Goal: Task Accomplishment & Management: Manage account settings

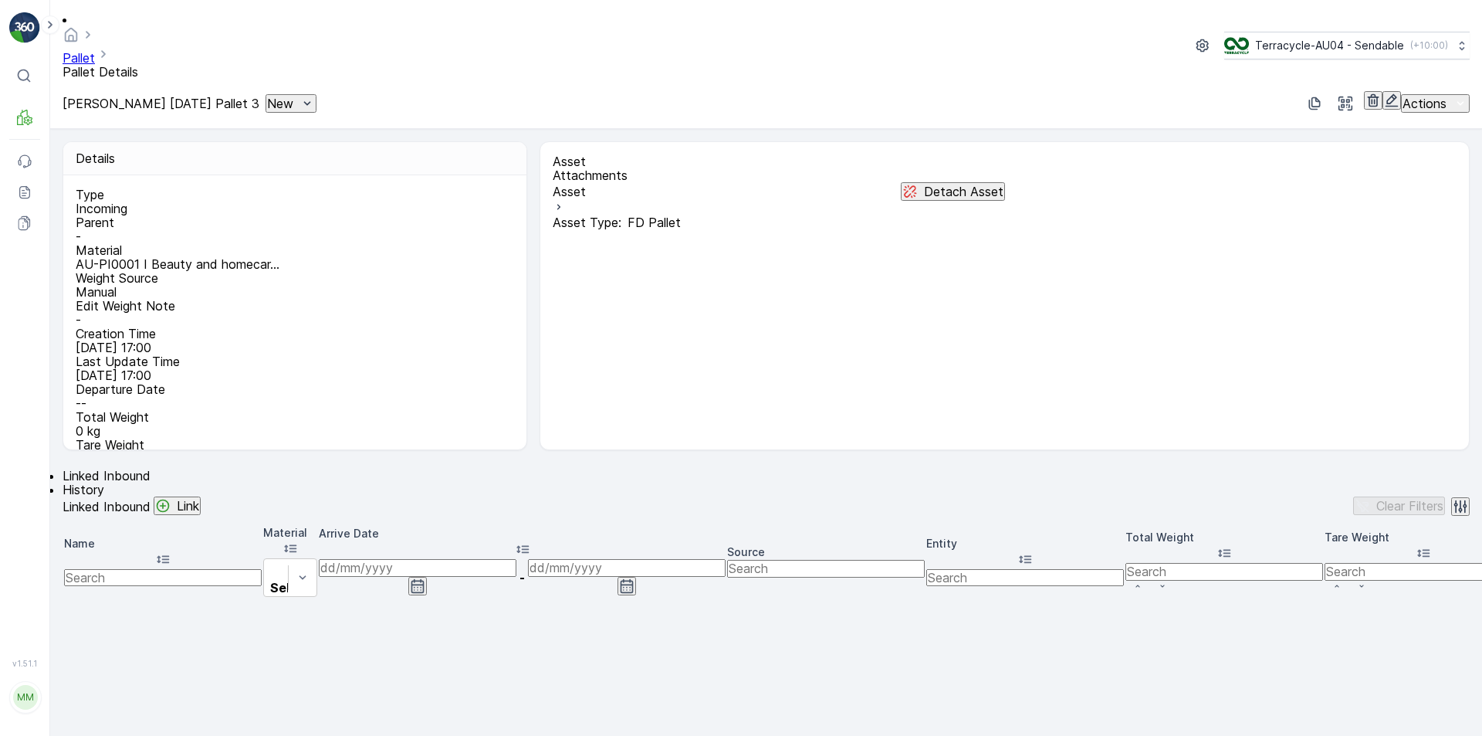
click at [924, 184] on p "Detach Asset" at bounding box center [963, 191] width 79 height 14
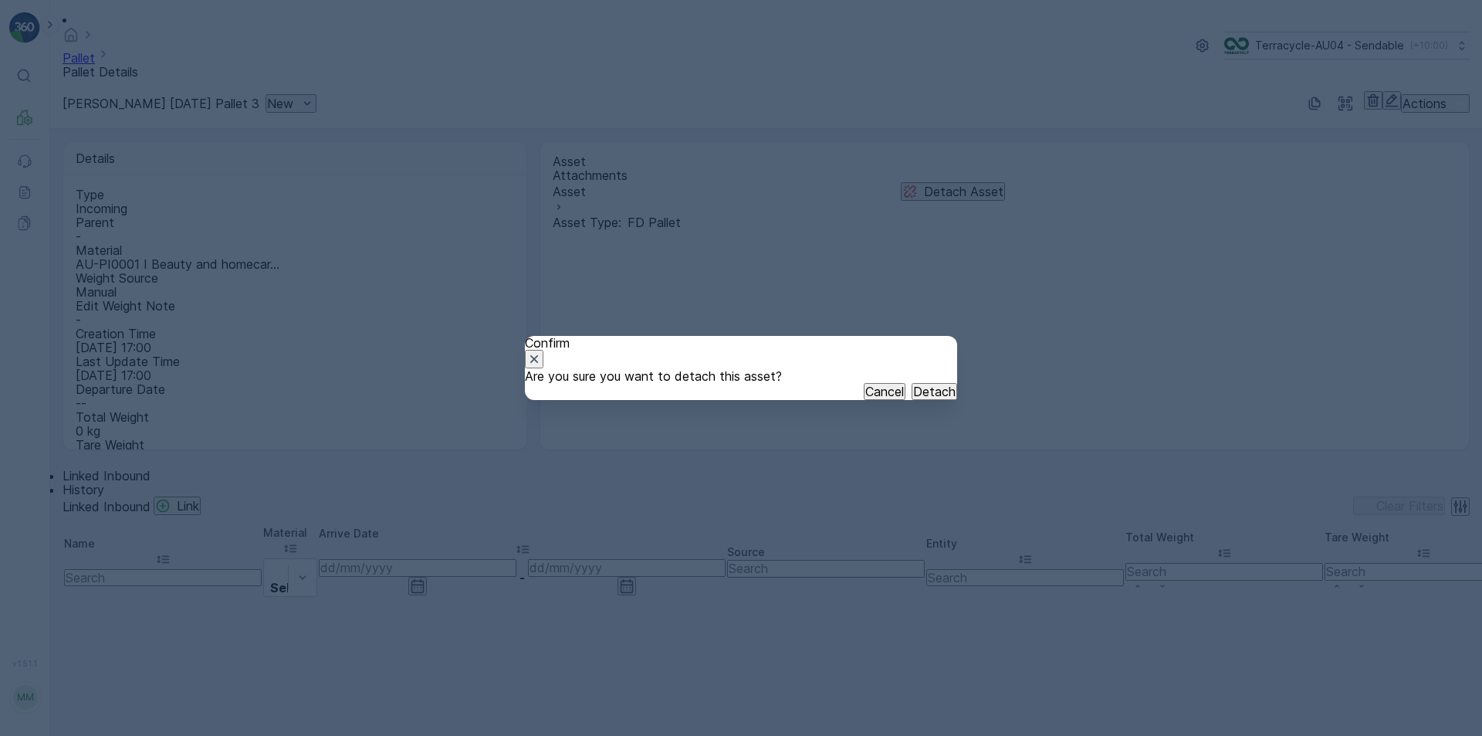
click at [905, 400] on div "Cancel Detach" at bounding box center [741, 391] width 432 height 17
click at [913, 398] on p "Detach" at bounding box center [934, 391] width 42 height 14
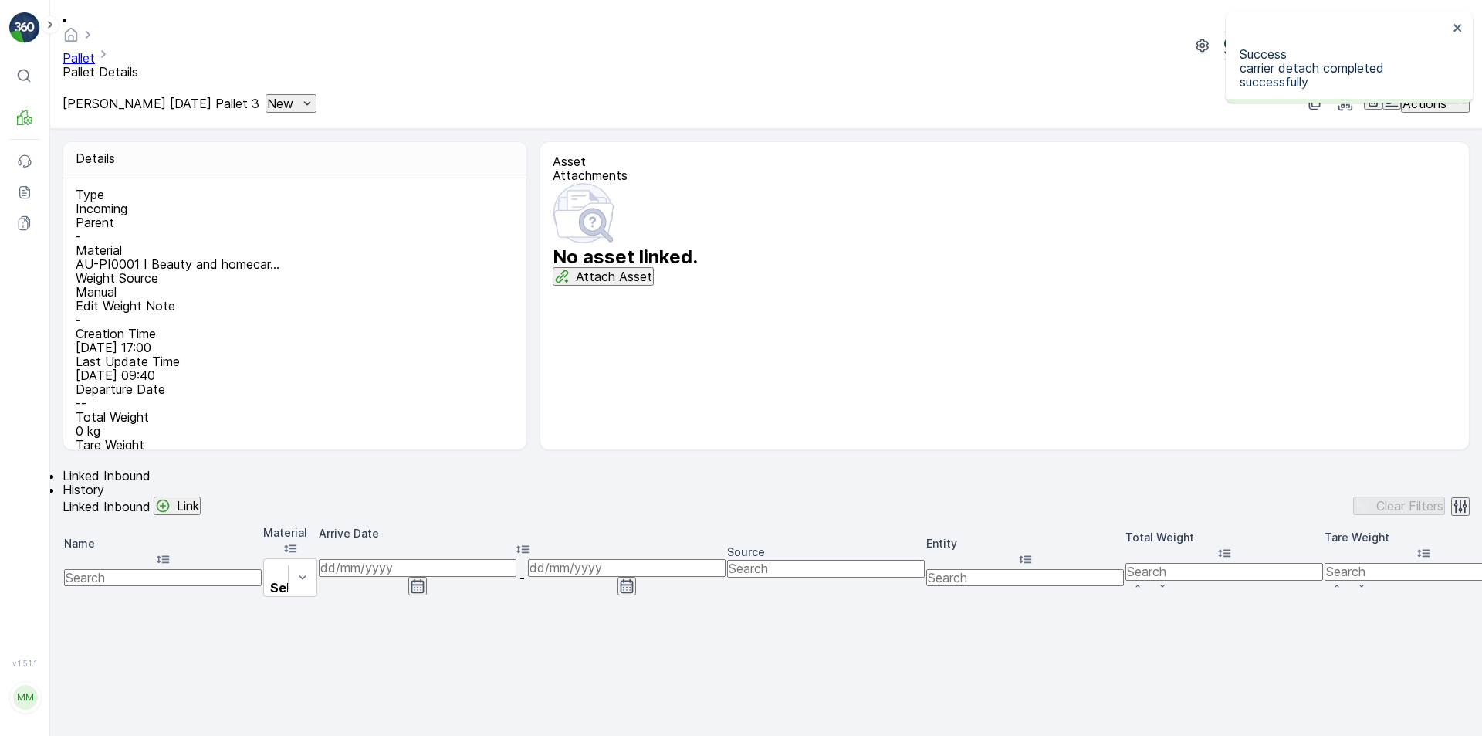
click at [654, 286] on button "Attach Asset" at bounding box center [603, 276] width 101 height 19
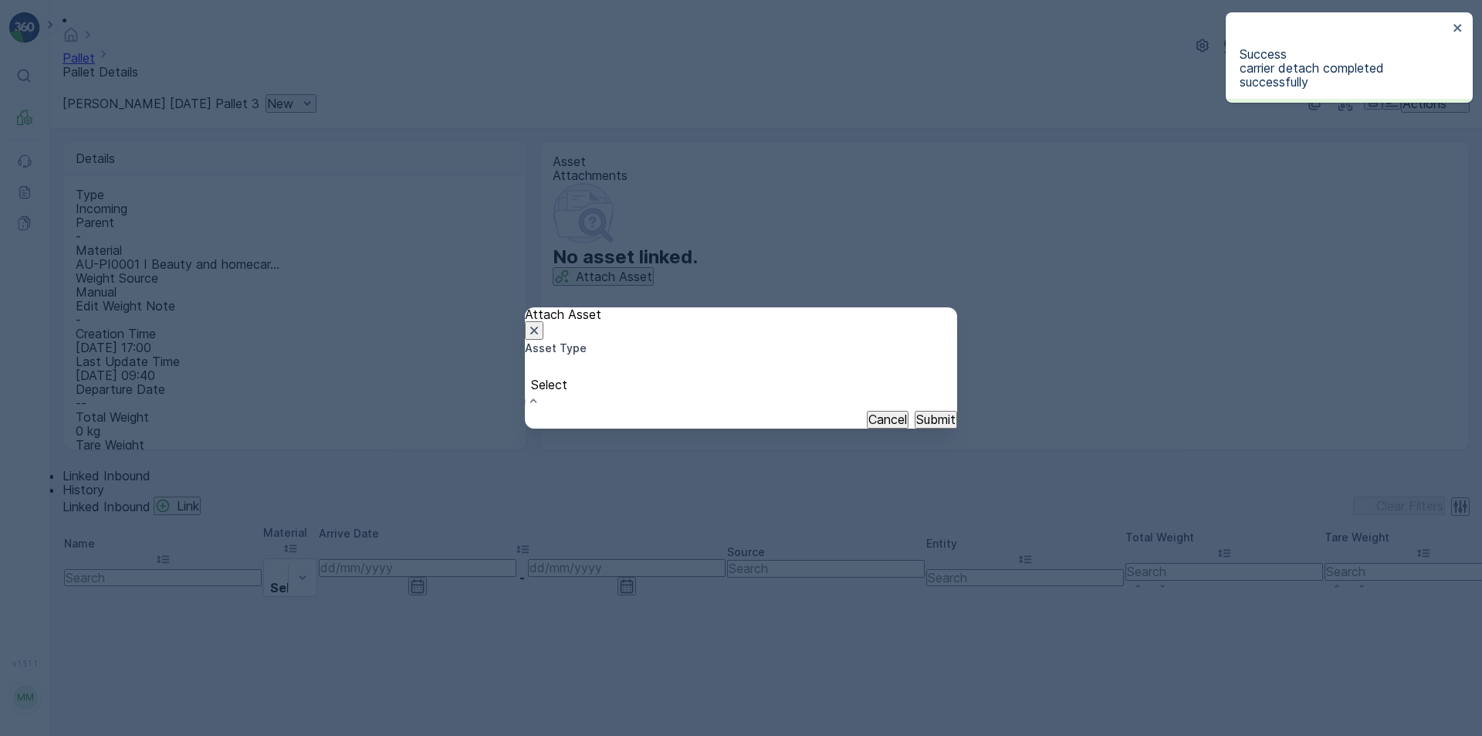
scroll to position [142, 0]
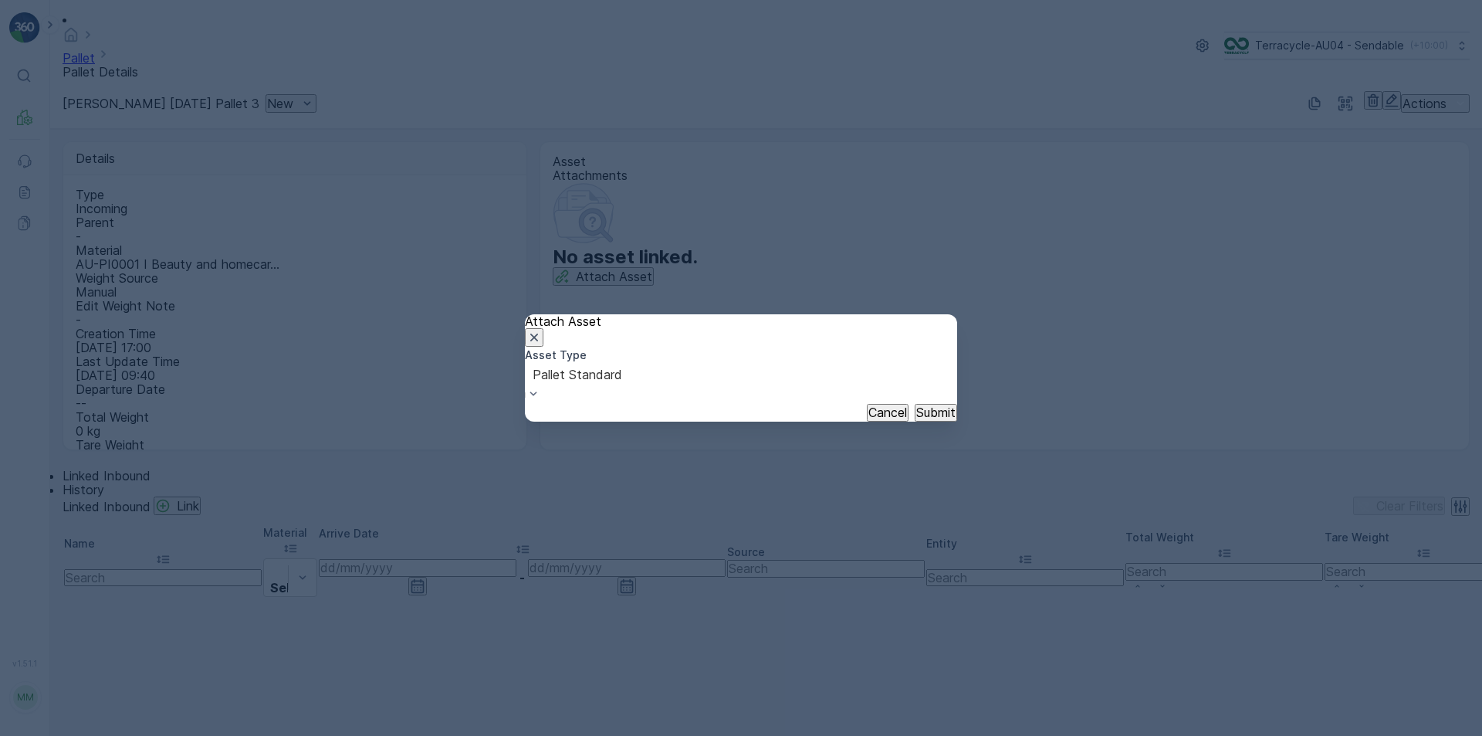
click at [916, 419] on p "Submit" at bounding box center [935, 412] width 39 height 14
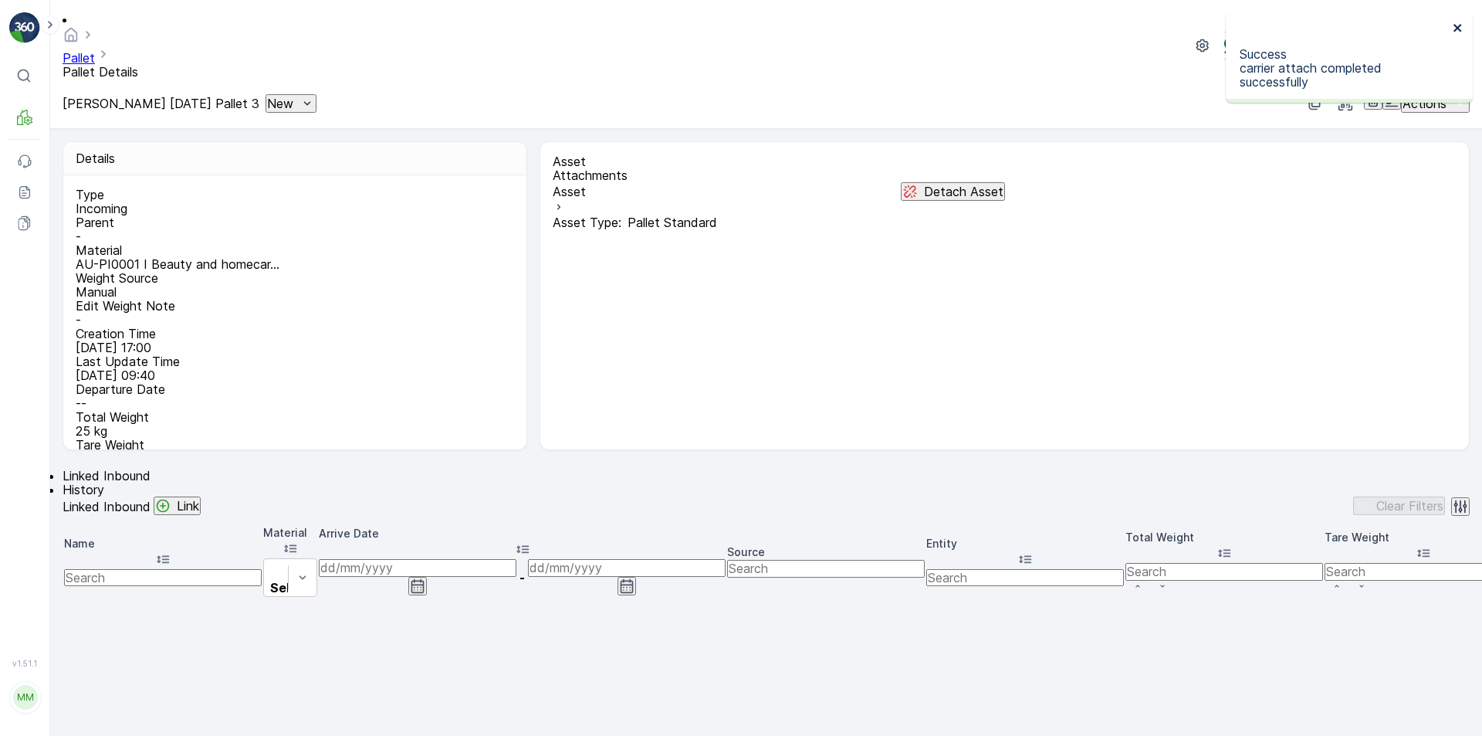
click at [1456, 26] on icon "close" at bounding box center [1457, 28] width 8 height 8
click at [1384, 93] on icon "button" at bounding box center [1391, 100] width 15 height 15
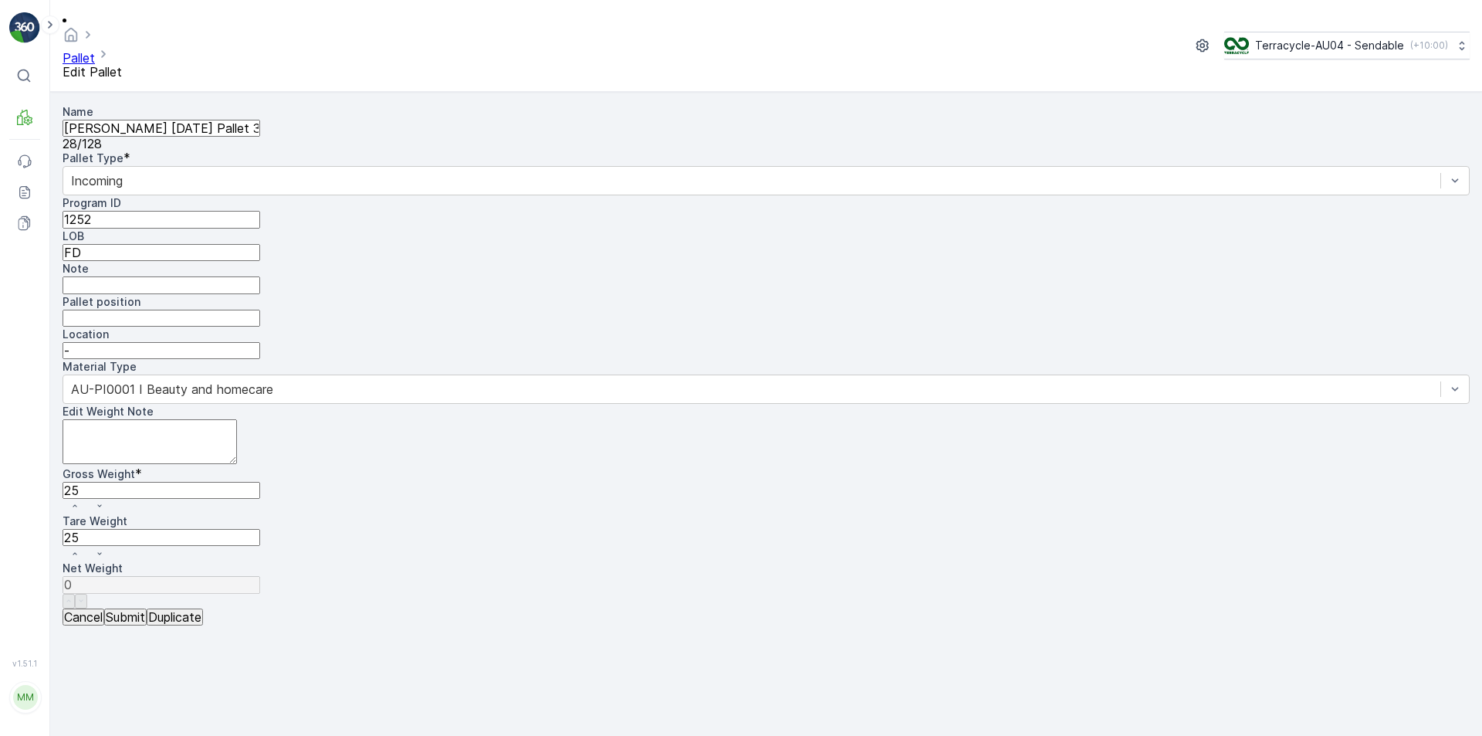
drag, startPoint x: 851, startPoint y: 254, endPoint x: 402, endPoint y: 258, distance: 448.4
click at [402, 258] on div "Name FD Mecca 01/10/2025 Pallet 3 28 / 128 Pallet Type * Incoming Program ID 12…" at bounding box center [766, 356] width 1407 height 504
type Weight "2"
type Weight "-23"
type Weight "23"
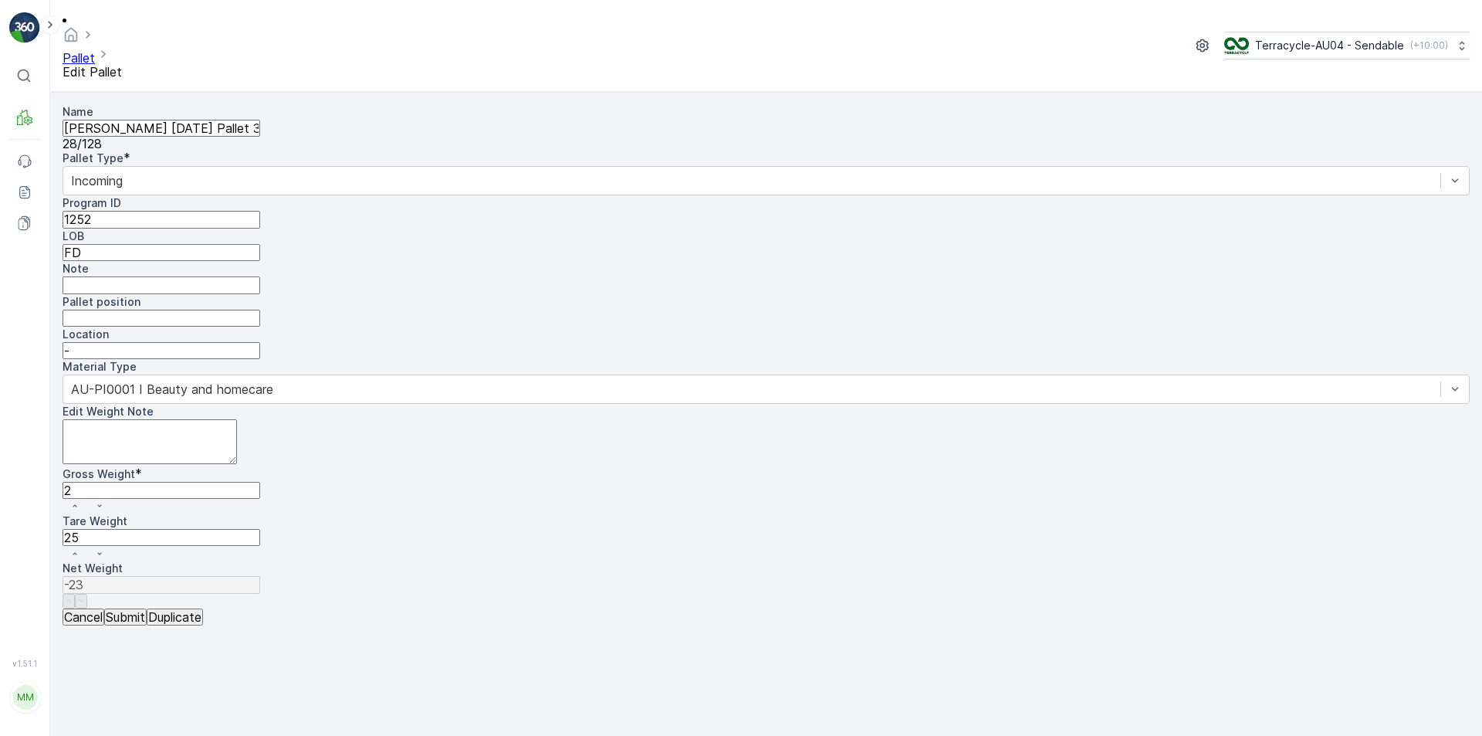
type Weight "-2"
type Weight "235"
type Weight "210"
type Weight "235"
click at [161, 723] on form "Name FD Mecca 01/10/2025 Pallet 3 28 / 128 Pallet Type * Incoming Program ID 12…" at bounding box center [766, 414] width 1432 height 644
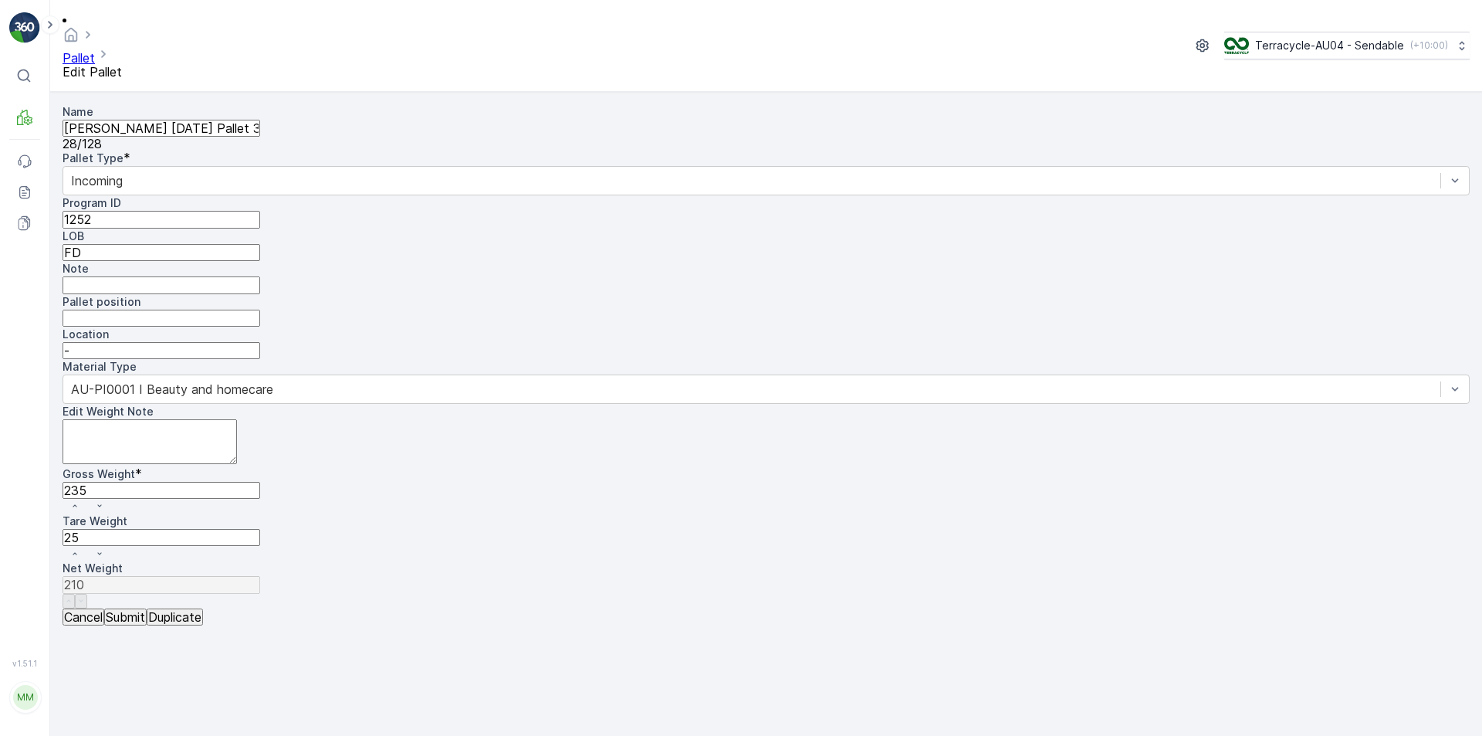
click at [145, 624] on p "Submit" at bounding box center [125, 617] width 39 height 14
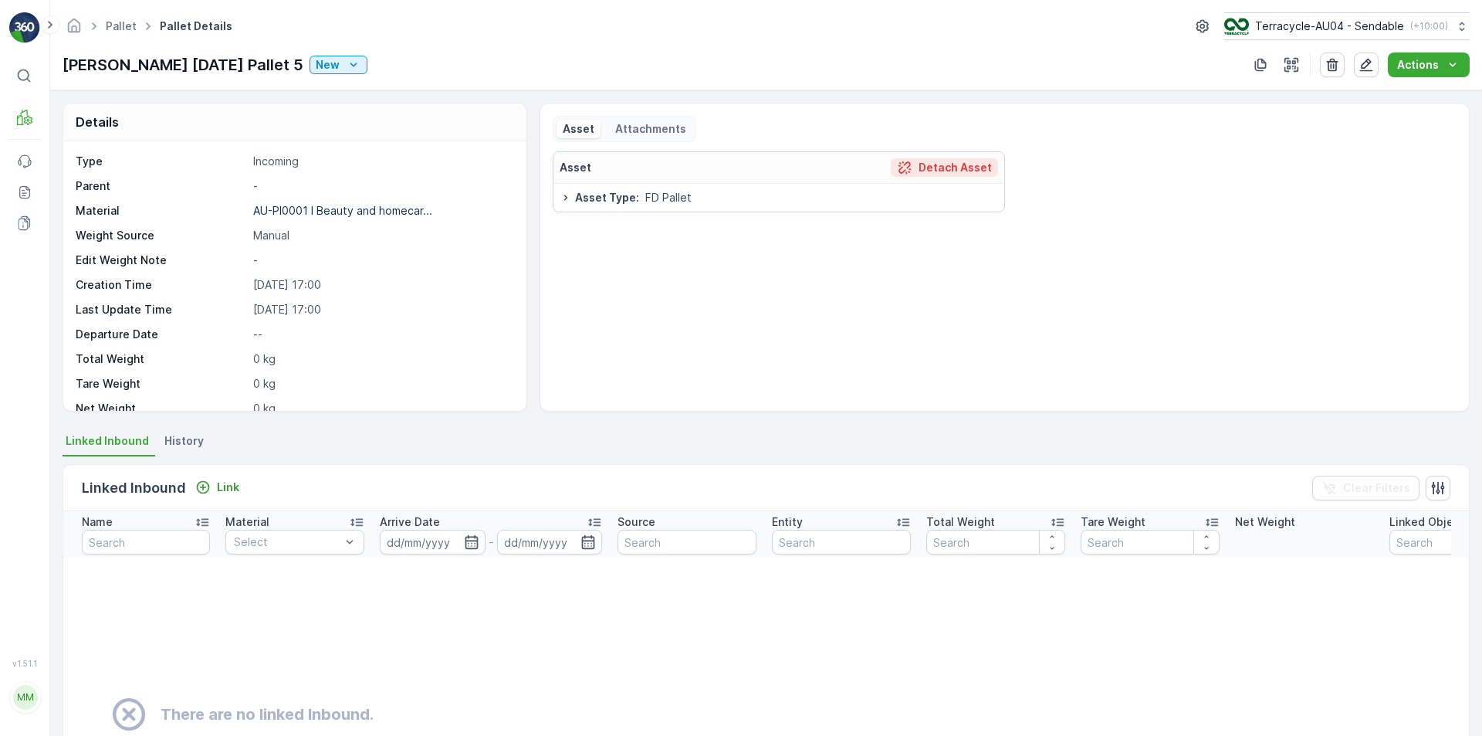
click at [939, 163] on p "Detach Asset" at bounding box center [954, 167] width 73 height 15
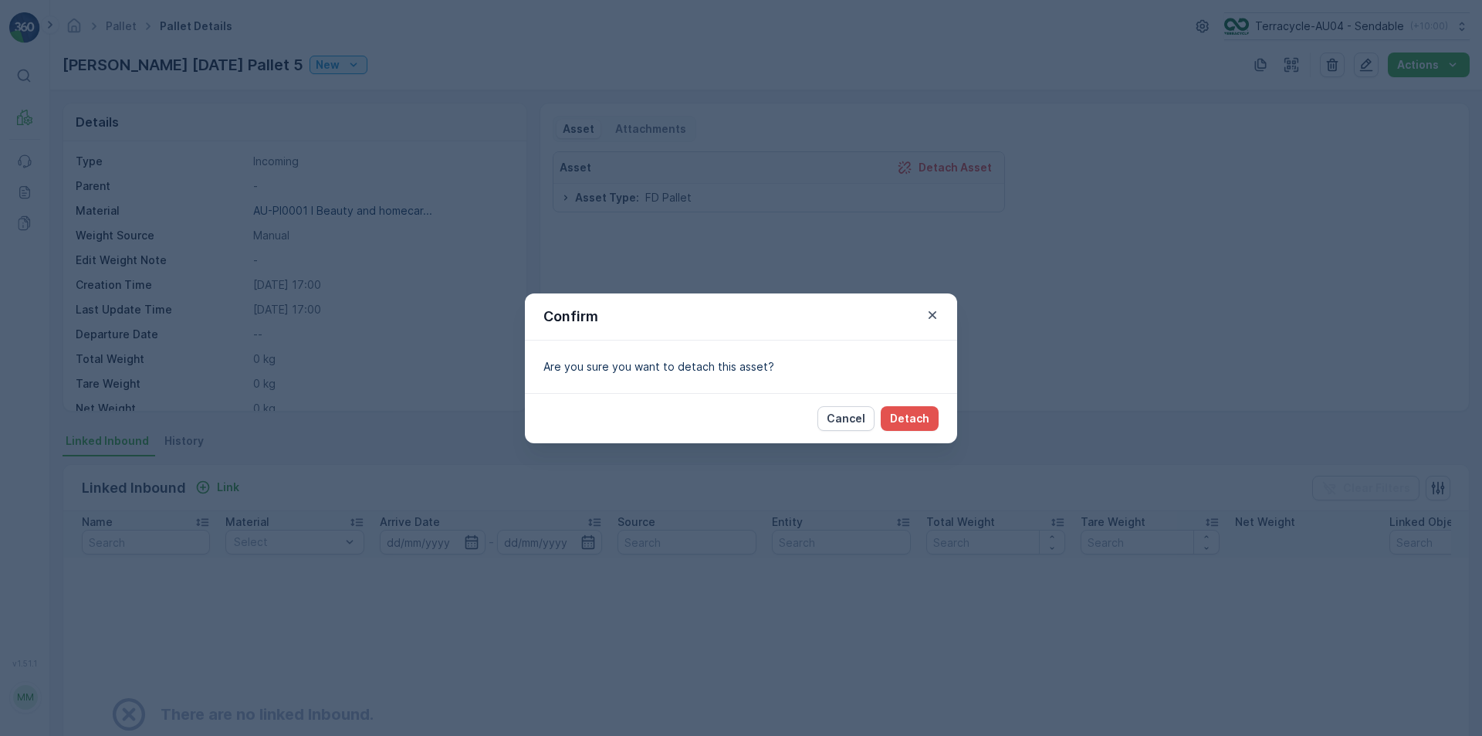
click at [898, 402] on div "Cancel Detach" at bounding box center [741, 418] width 432 height 50
click at [905, 412] on p "Detach" at bounding box center [909, 418] width 39 height 15
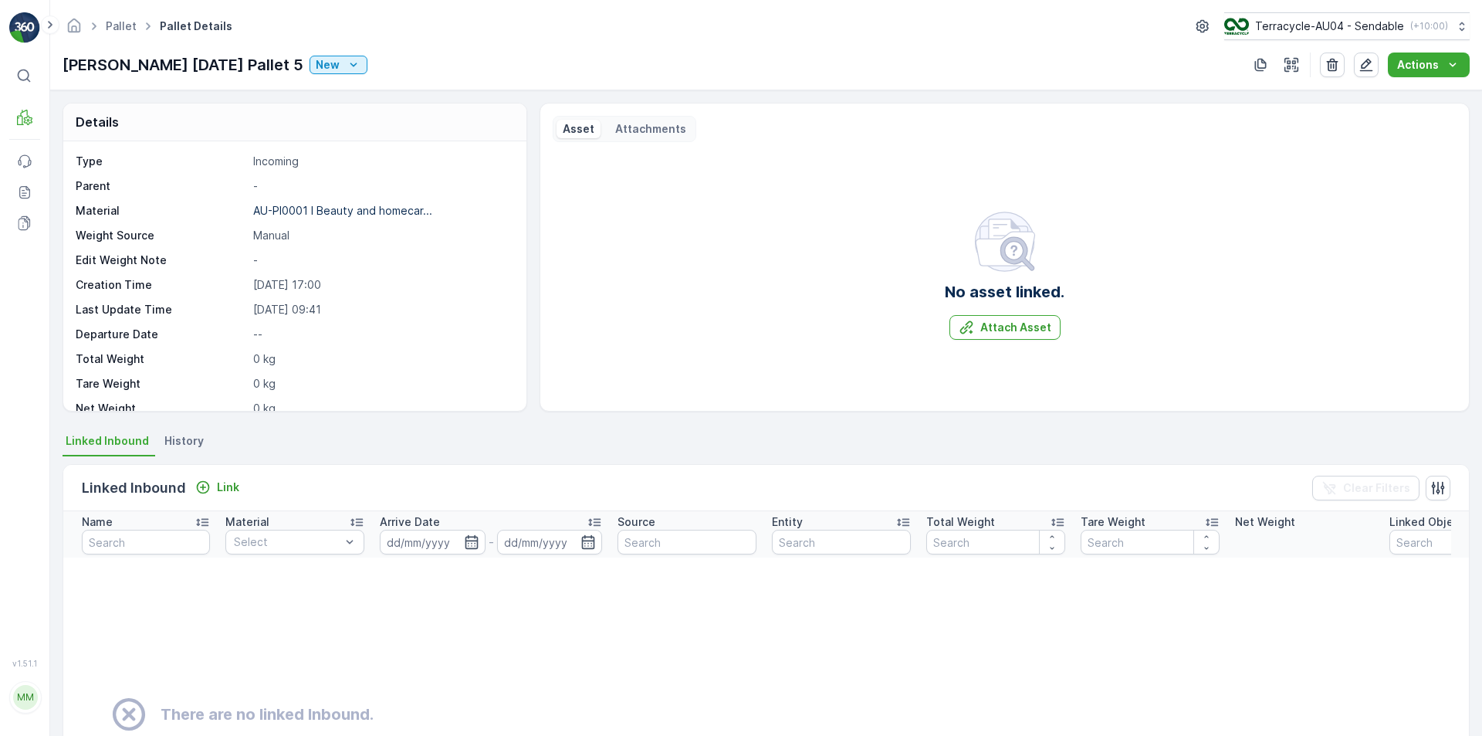
click at [1057, 323] on div "Attach Asset" at bounding box center [1005, 327] width 120 height 25
click at [1045, 327] on p "Attach Asset" at bounding box center [1015, 327] width 71 height 15
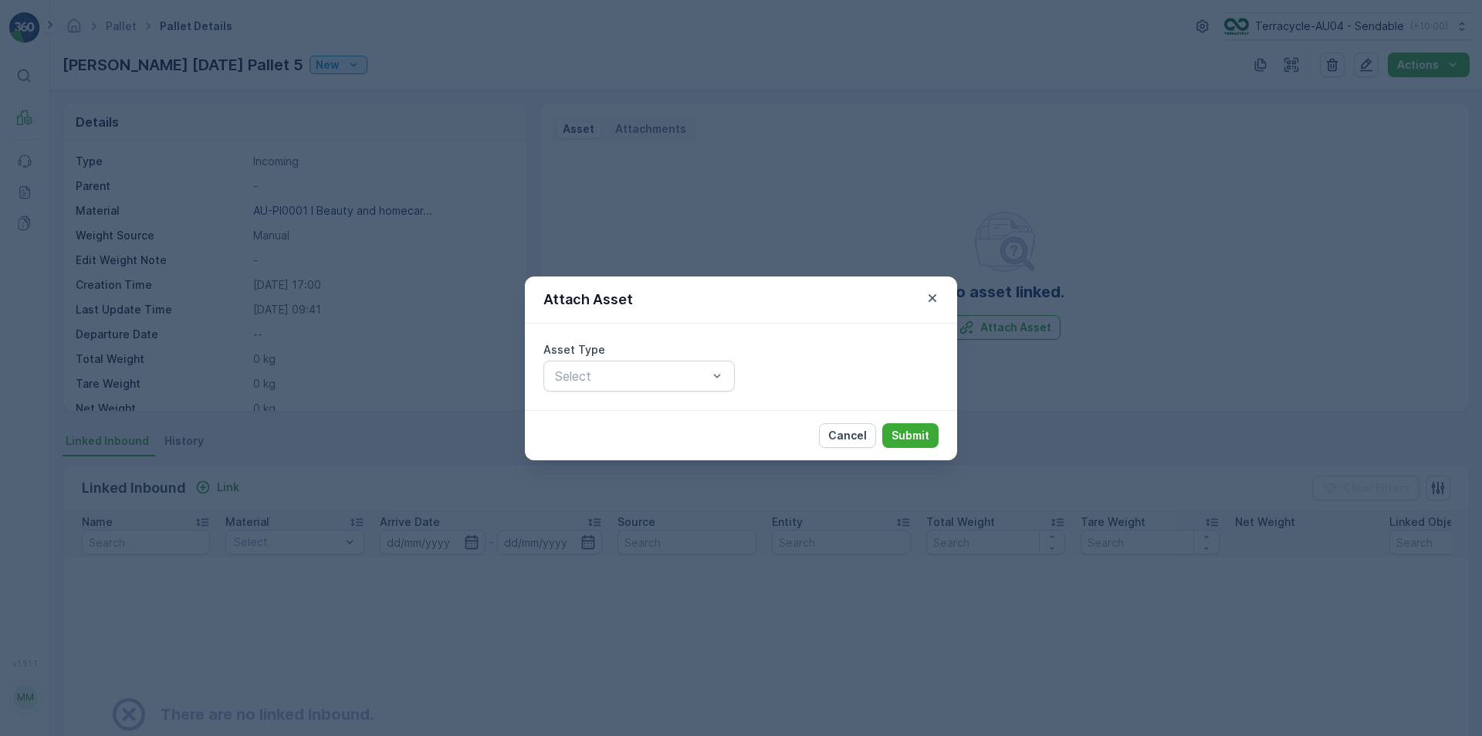
click at [658, 359] on div "Asset Type Select" at bounding box center [638, 366] width 191 height 49
click at [636, 362] on div "Select" at bounding box center [638, 375] width 191 height 31
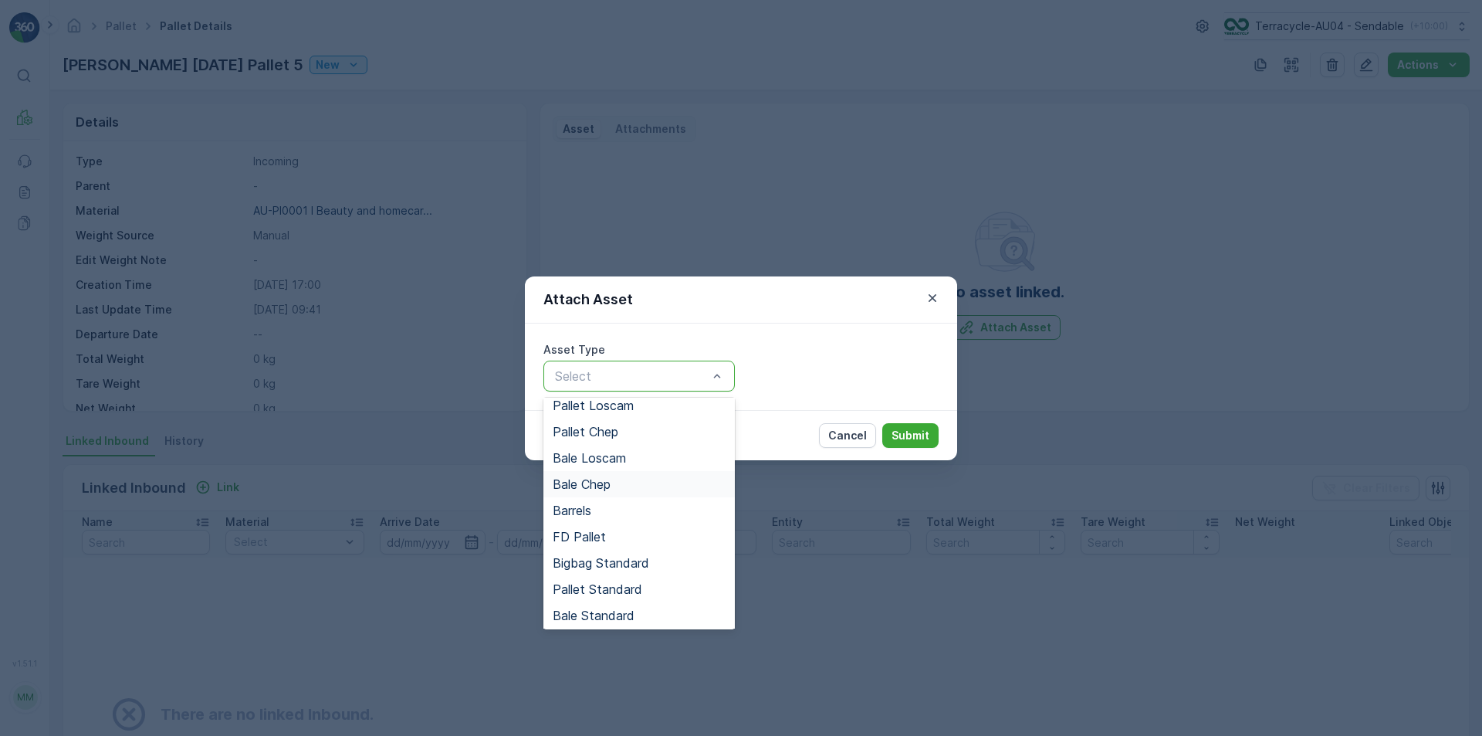
scroll to position [142, 0]
click at [629, 584] on span "Pallet Standard" at bounding box center [598, 587] width 90 height 14
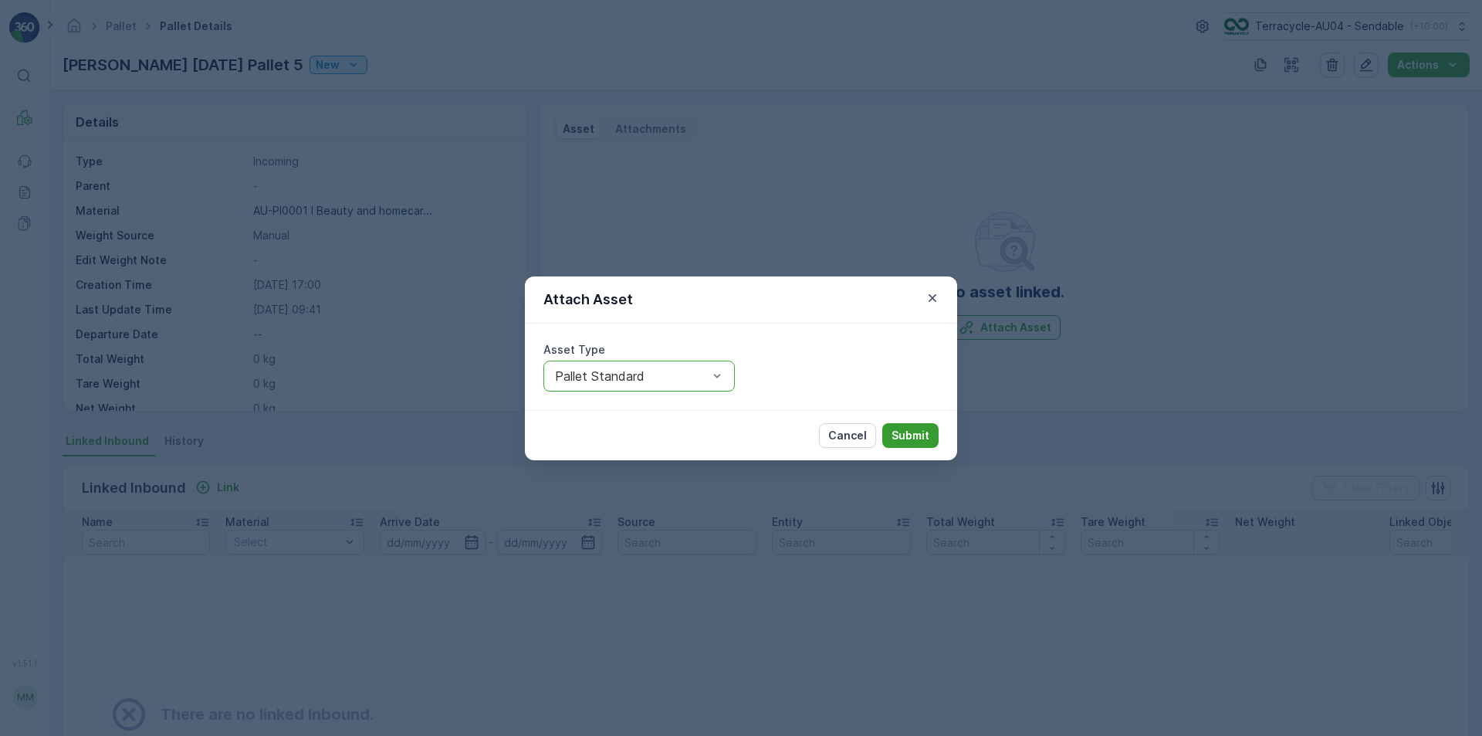
click at [917, 439] on p "Submit" at bounding box center [910, 435] width 38 height 15
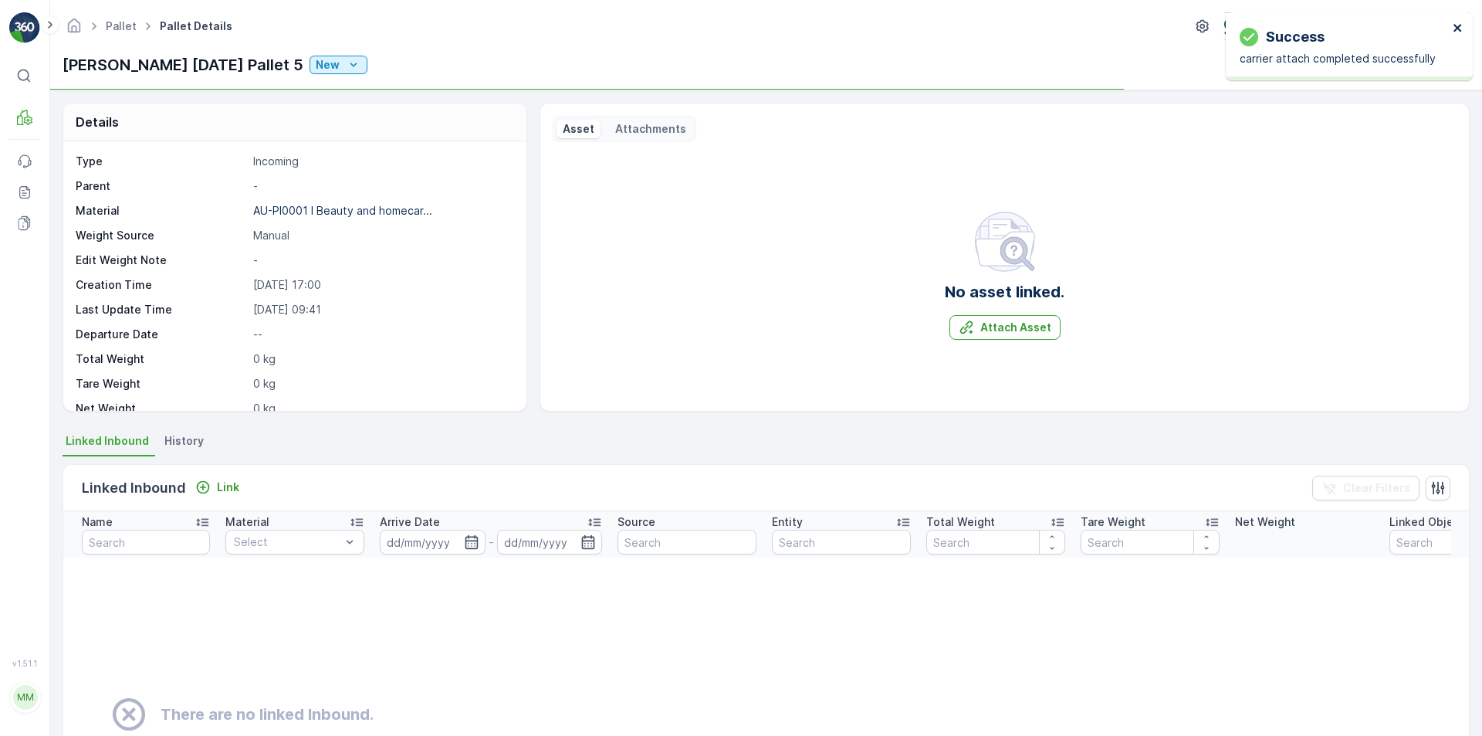
click at [1457, 26] on icon "close" at bounding box center [1458, 28] width 11 height 12
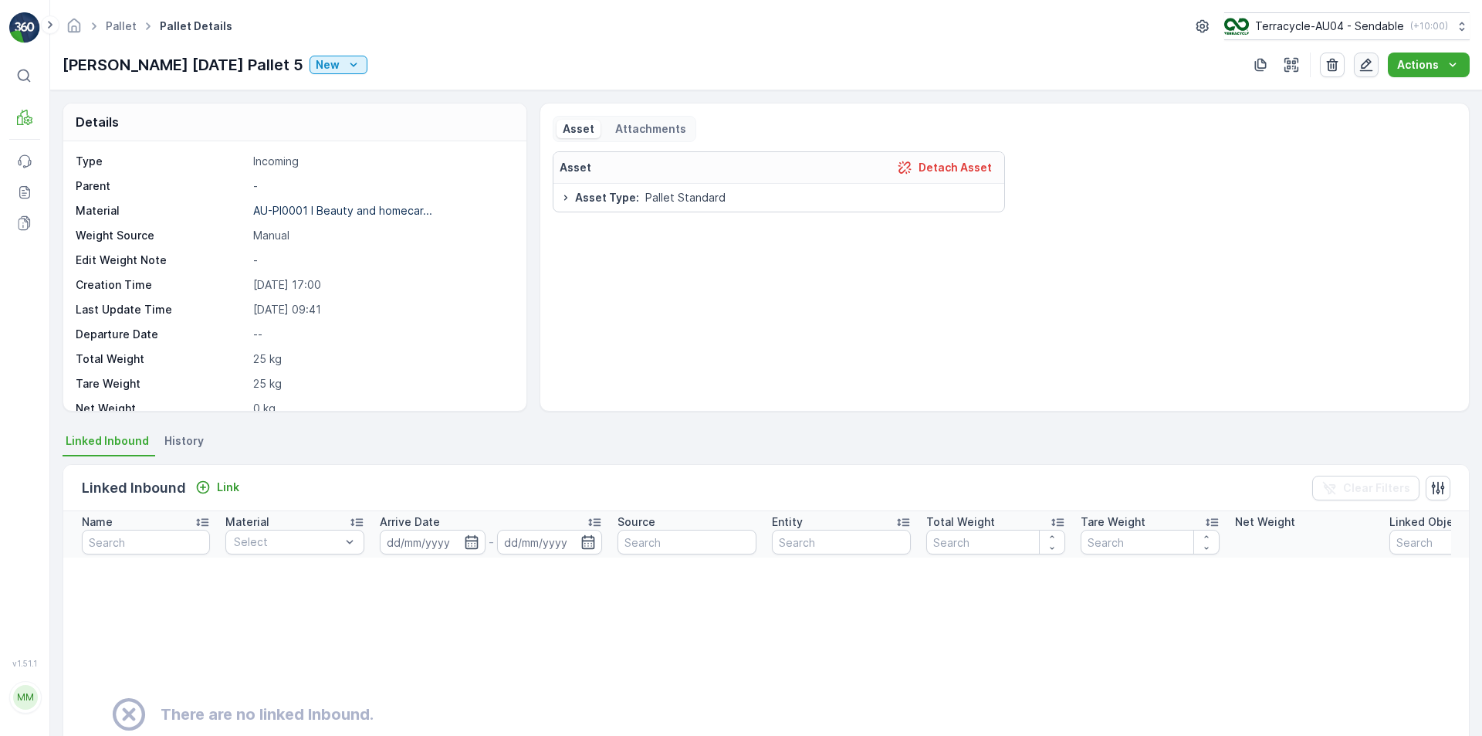
click at [1363, 63] on icon "button" at bounding box center [1365, 64] width 15 height 15
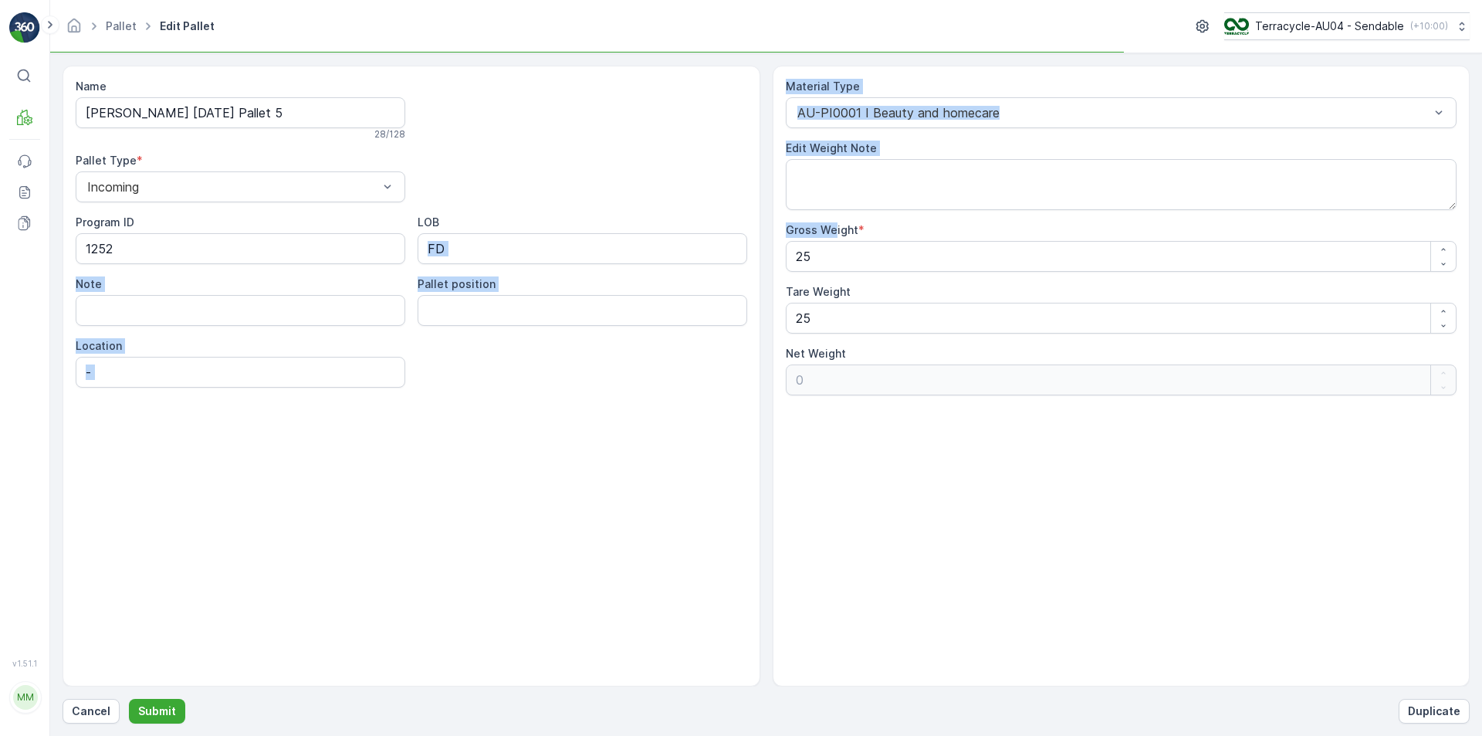
drag, startPoint x: 834, startPoint y: 237, endPoint x: 696, endPoint y: 235, distance: 137.4
click at [696, 235] on div "Name FD Mecca 01/10/2025 Pallet 5 28 / 128 Pallet Type * Incoming Program ID 12…" at bounding box center [766, 376] width 1407 height 621
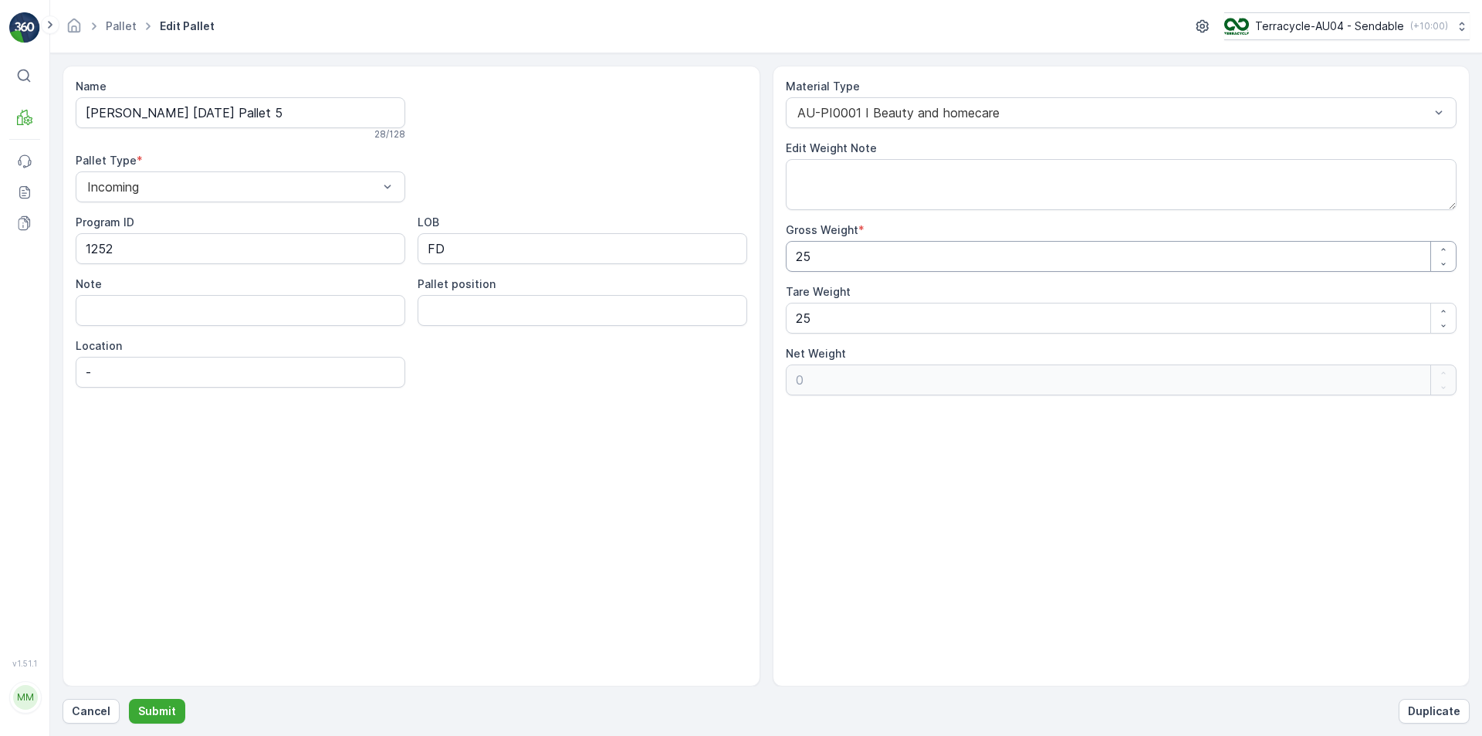
click at [976, 249] on Weight "25" at bounding box center [1121, 256] width 671 height 31
type Weight "2"
type Weight "-23"
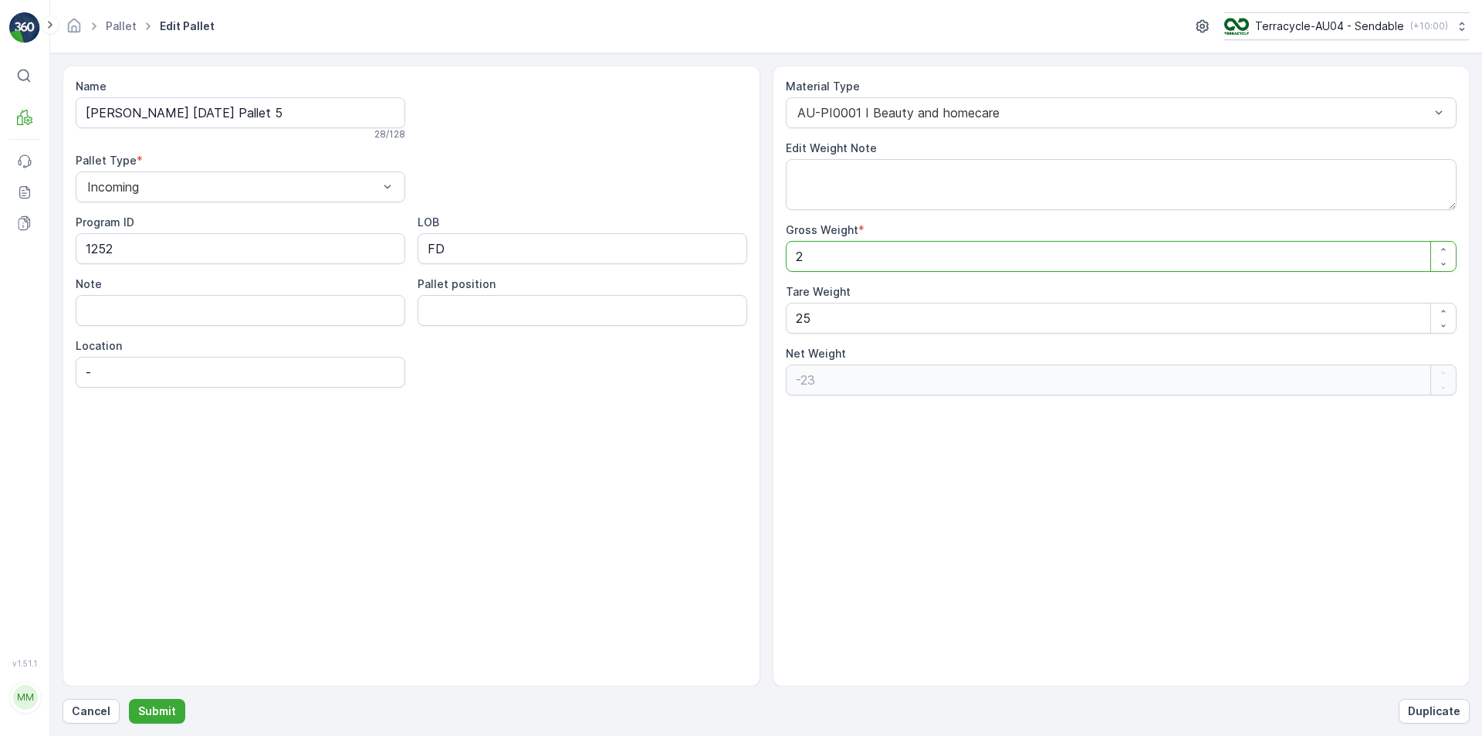
type Weight "28"
type Weight "3"
type Weight "280"
type Weight "255"
type Weight "280"
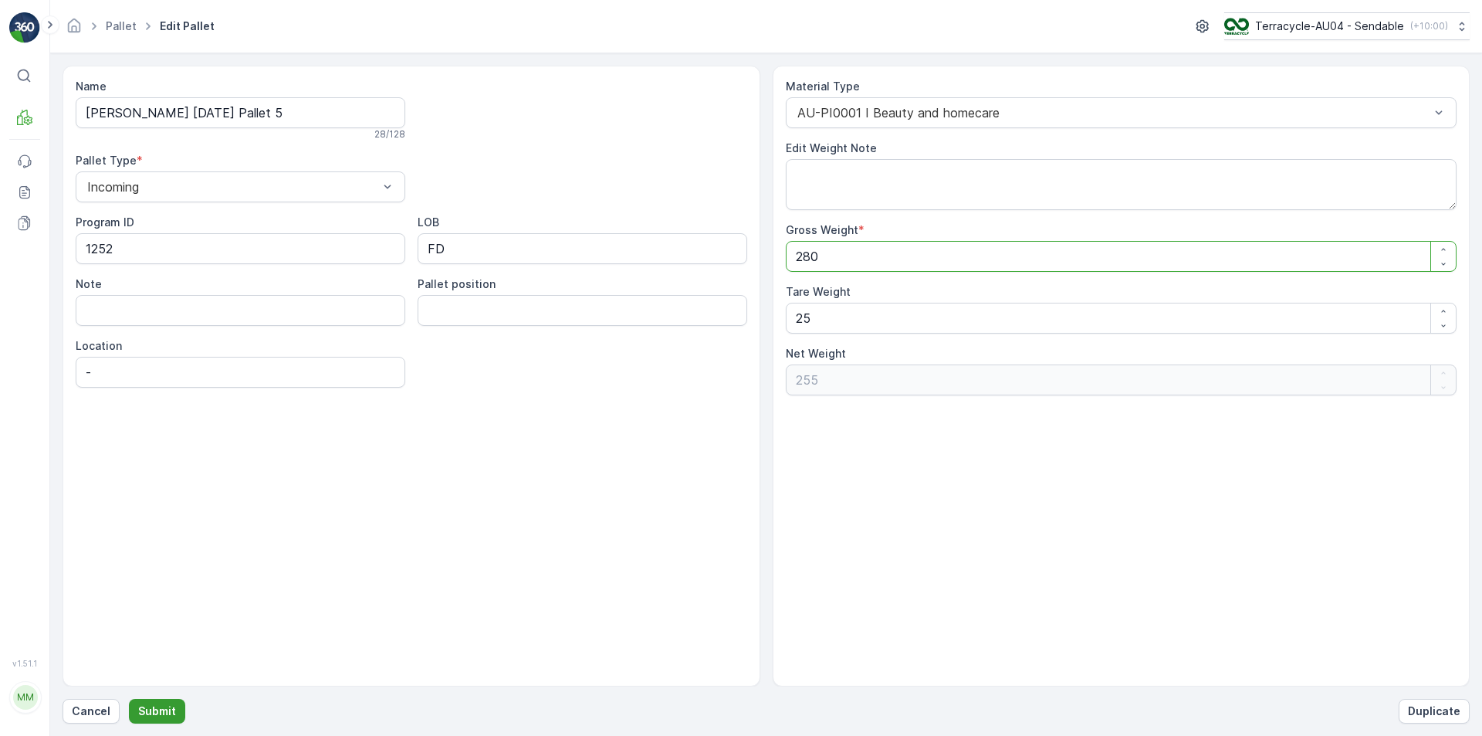
click at [179, 712] on button "Submit" at bounding box center [157, 710] width 56 height 25
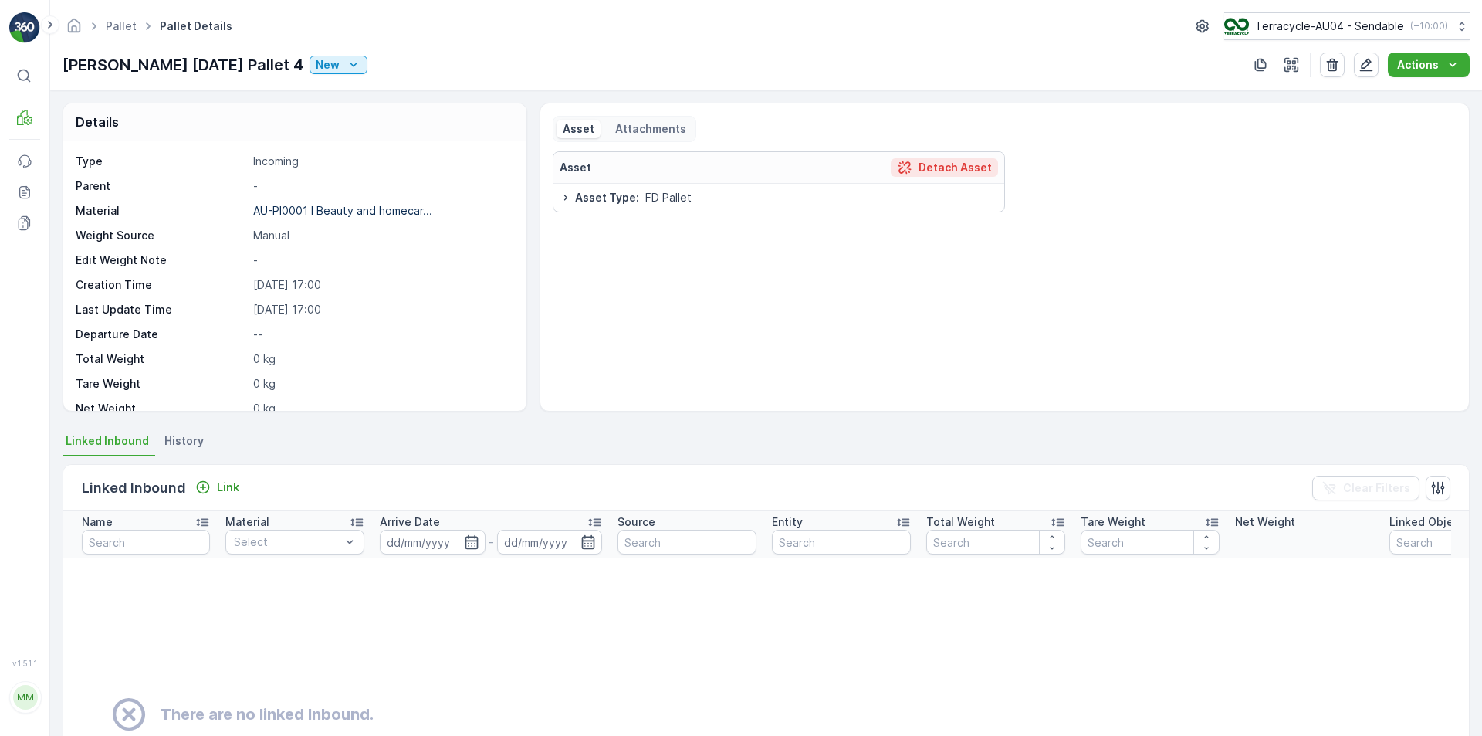
click at [910, 166] on icon "Detach Asset" at bounding box center [904, 167] width 15 height 15
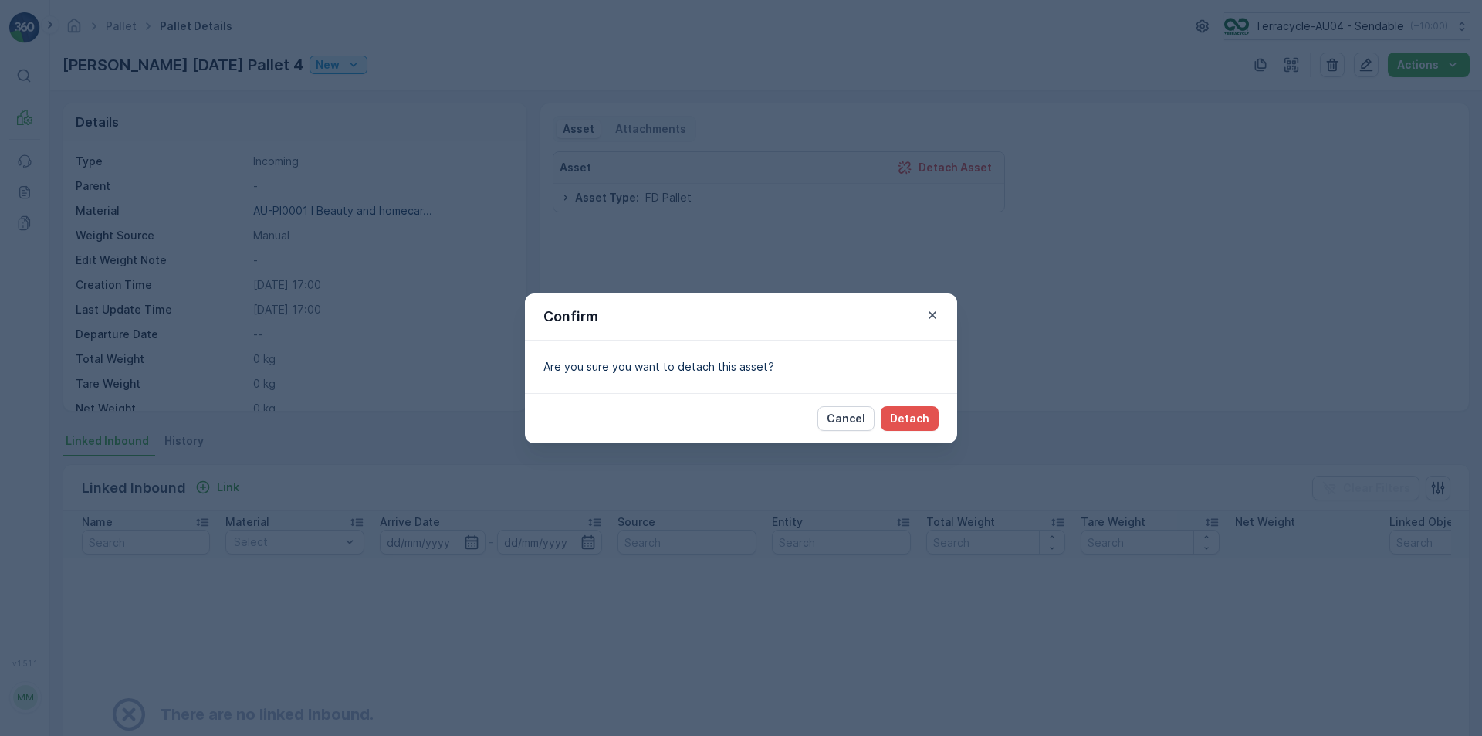
click at [921, 443] on div "Confirm Are you sure you want to detach this asset? Cancel Detach" at bounding box center [741, 368] width 1482 height 736
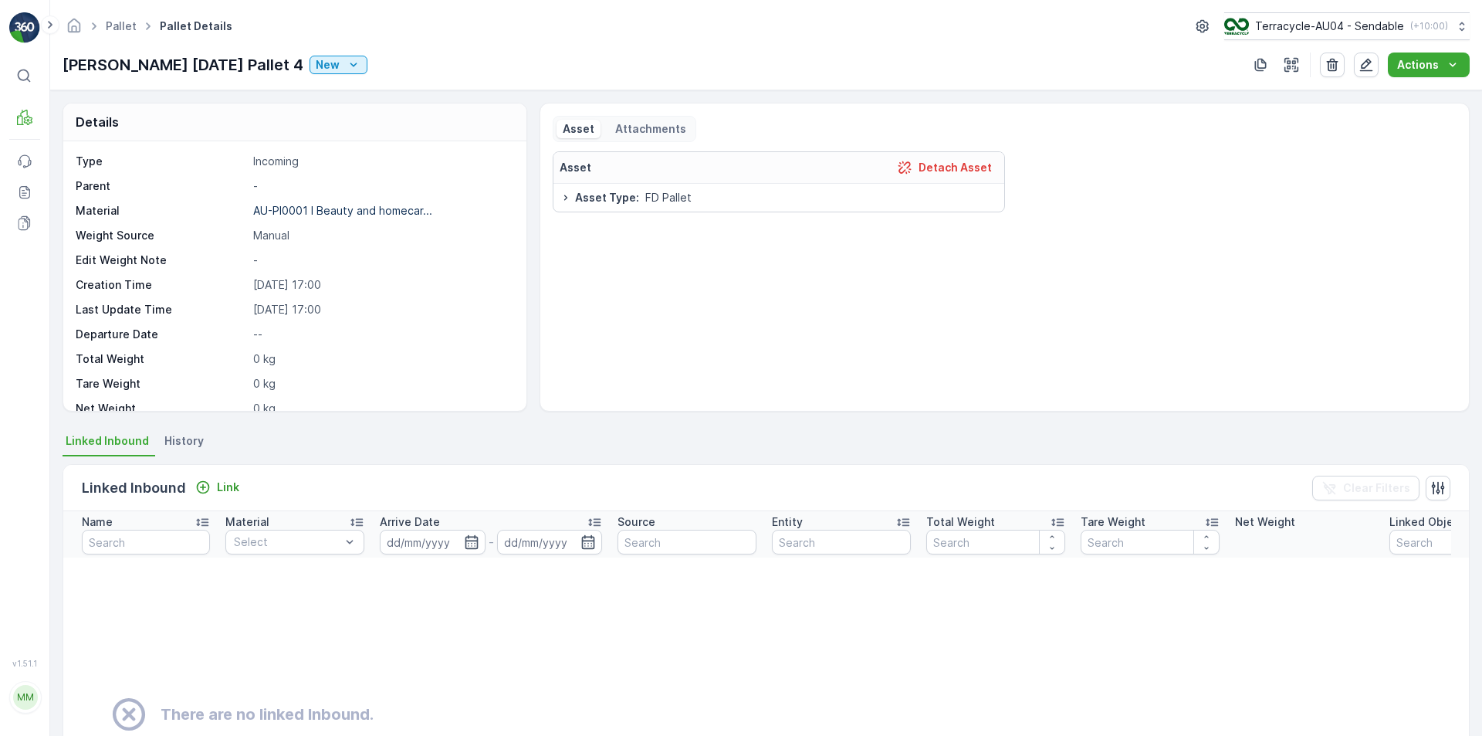
click at [927, 427] on div "Details Type Incoming Parent - Material AU-PI0001 I Beauty and homecar... Weigh…" at bounding box center [766, 412] width 1432 height 645
click at [935, 180] on div "Asset Detach Asset" at bounding box center [778, 168] width 450 height 32
click at [938, 173] on p "Detach Asset" at bounding box center [954, 167] width 73 height 15
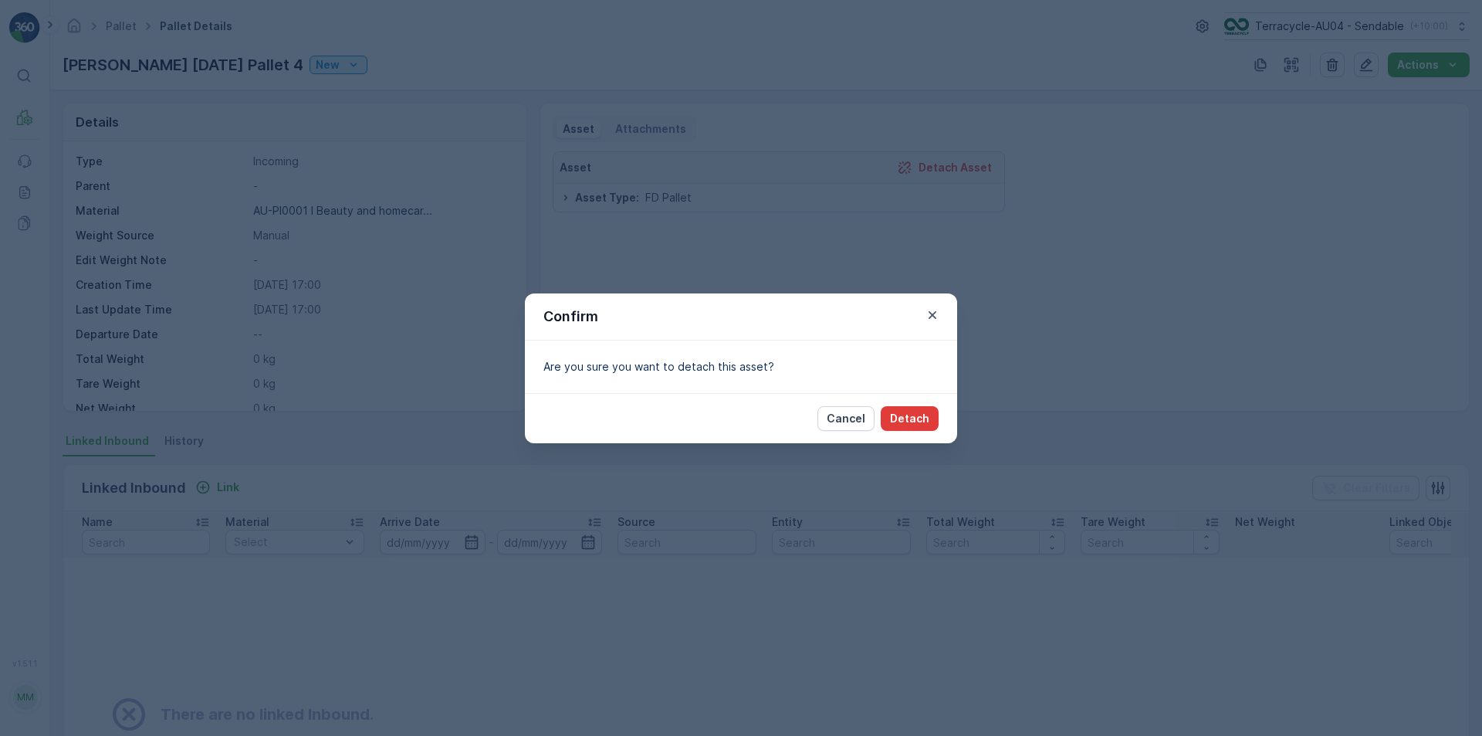
click at [898, 424] on p "Detach" at bounding box center [909, 418] width 39 height 15
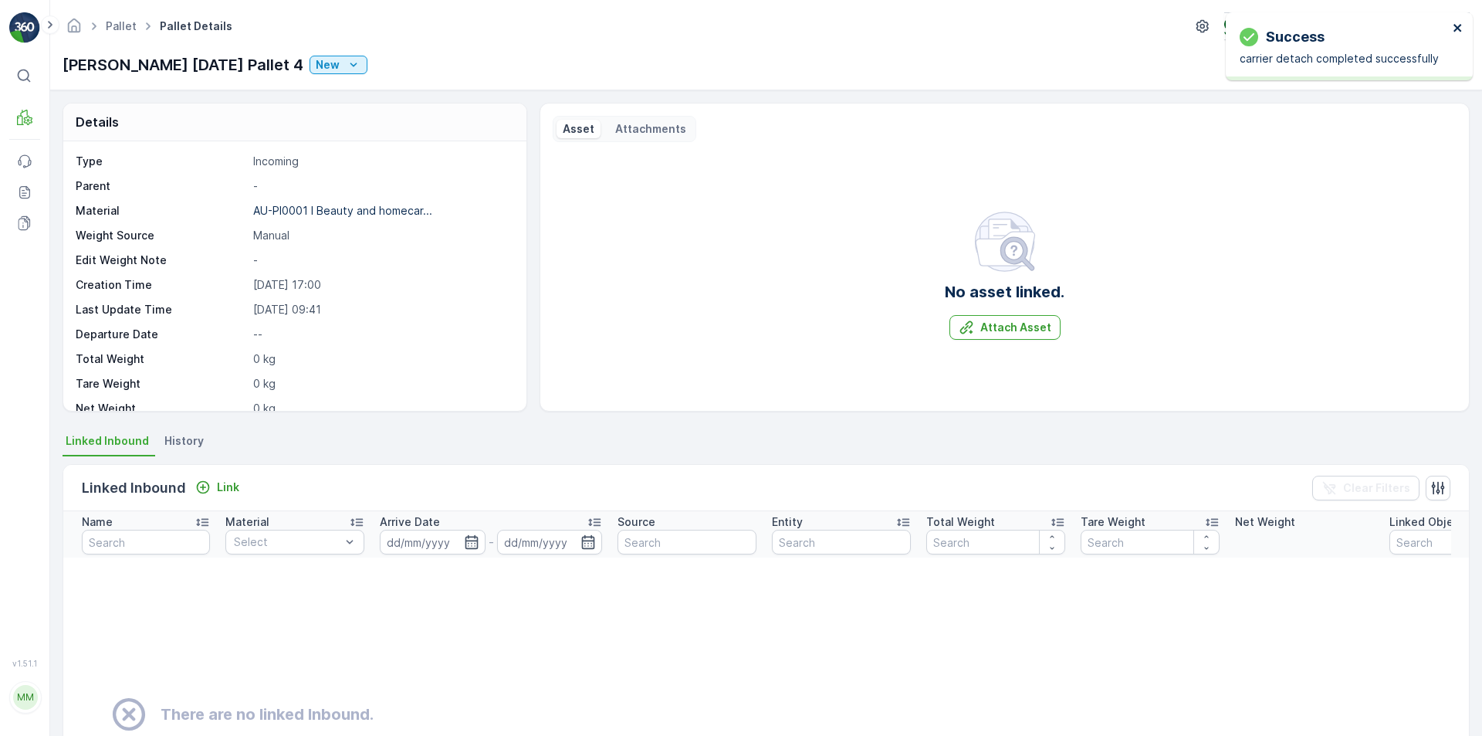
click at [1459, 31] on icon "close" at bounding box center [1457, 28] width 8 height 8
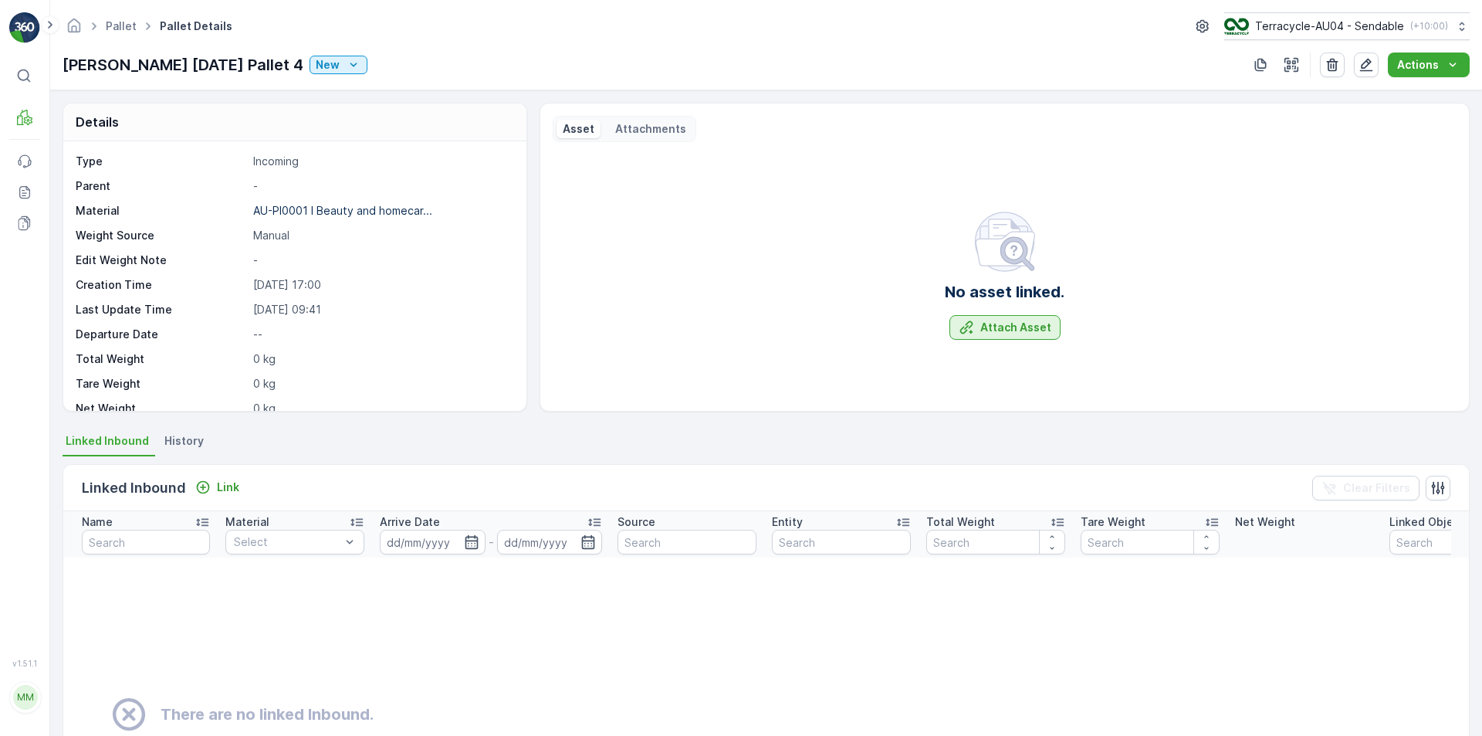
drag, startPoint x: 1024, startPoint y: 348, endPoint x: 1033, endPoint y: 329, distance: 21.1
click at [1025, 346] on div "No asset linked. Attach Asset" at bounding box center [1005, 274] width 904 height 247
click at [1033, 326] on p "Attach Asset" at bounding box center [1015, 327] width 71 height 15
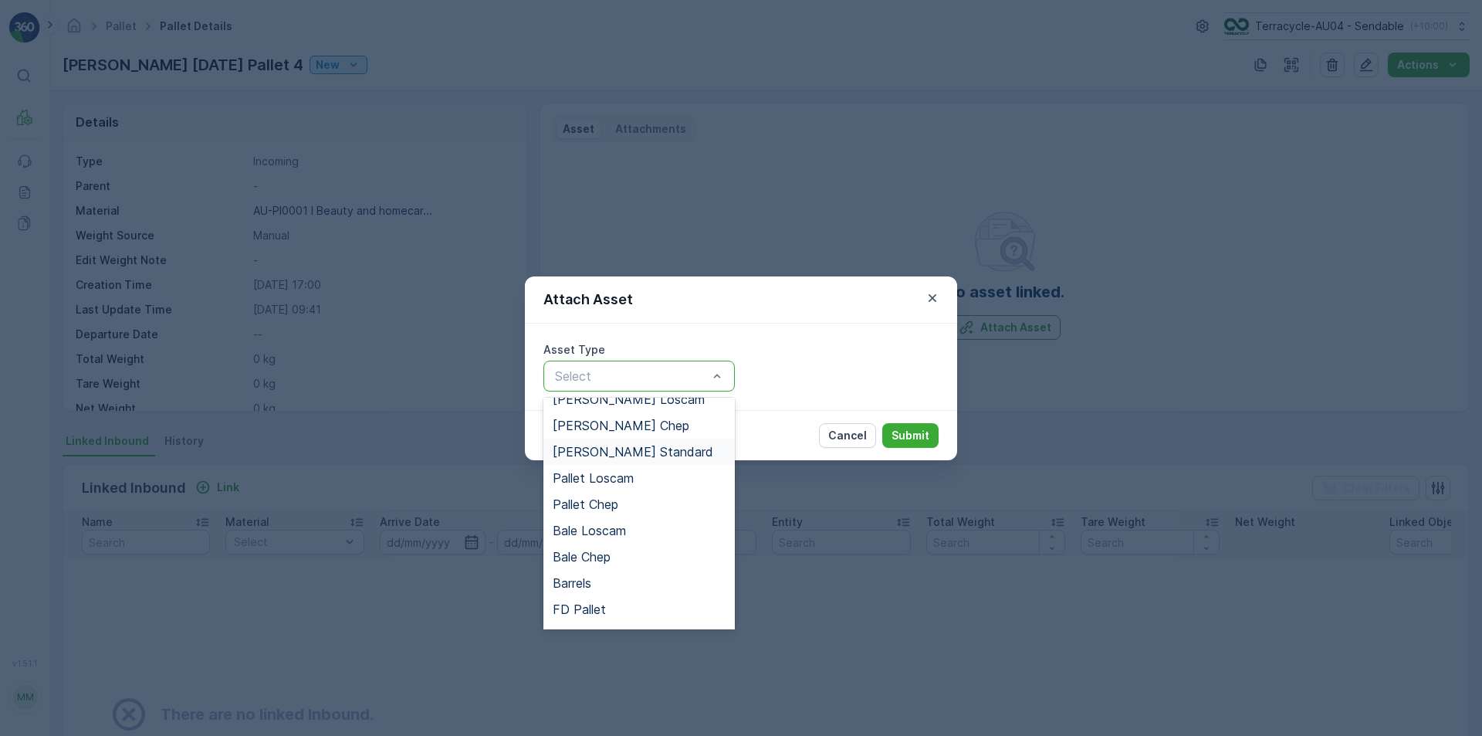
scroll to position [142, 0]
drag, startPoint x: 620, startPoint y: 592, endPoint x: 766, endPoint y: 530, distance: 159.1
click at [619, 591] on span "Pallet Standard" at bounding box center [598, 587] width 90 height 14
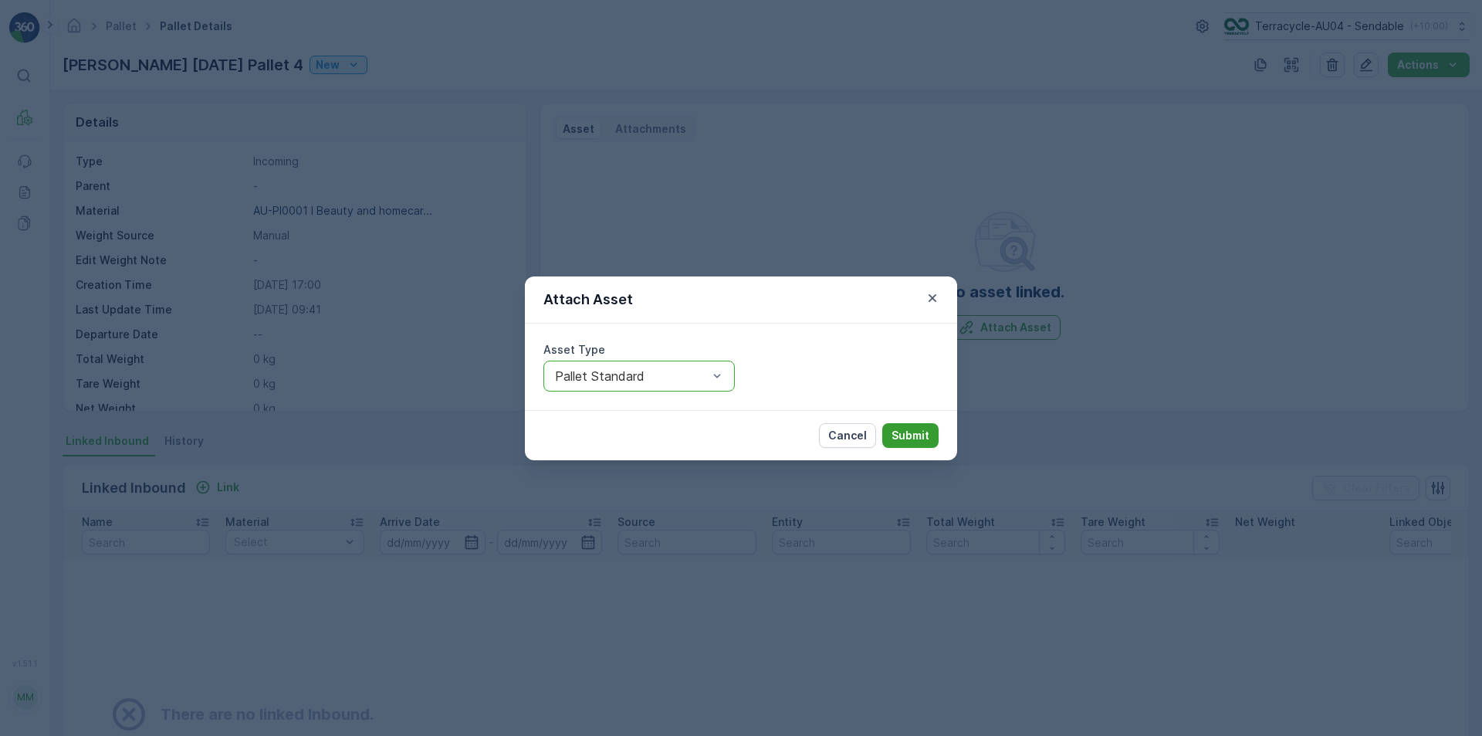
click at [916, 439] on p "Submit" at bounding box center [910, 435] width 38 height 15
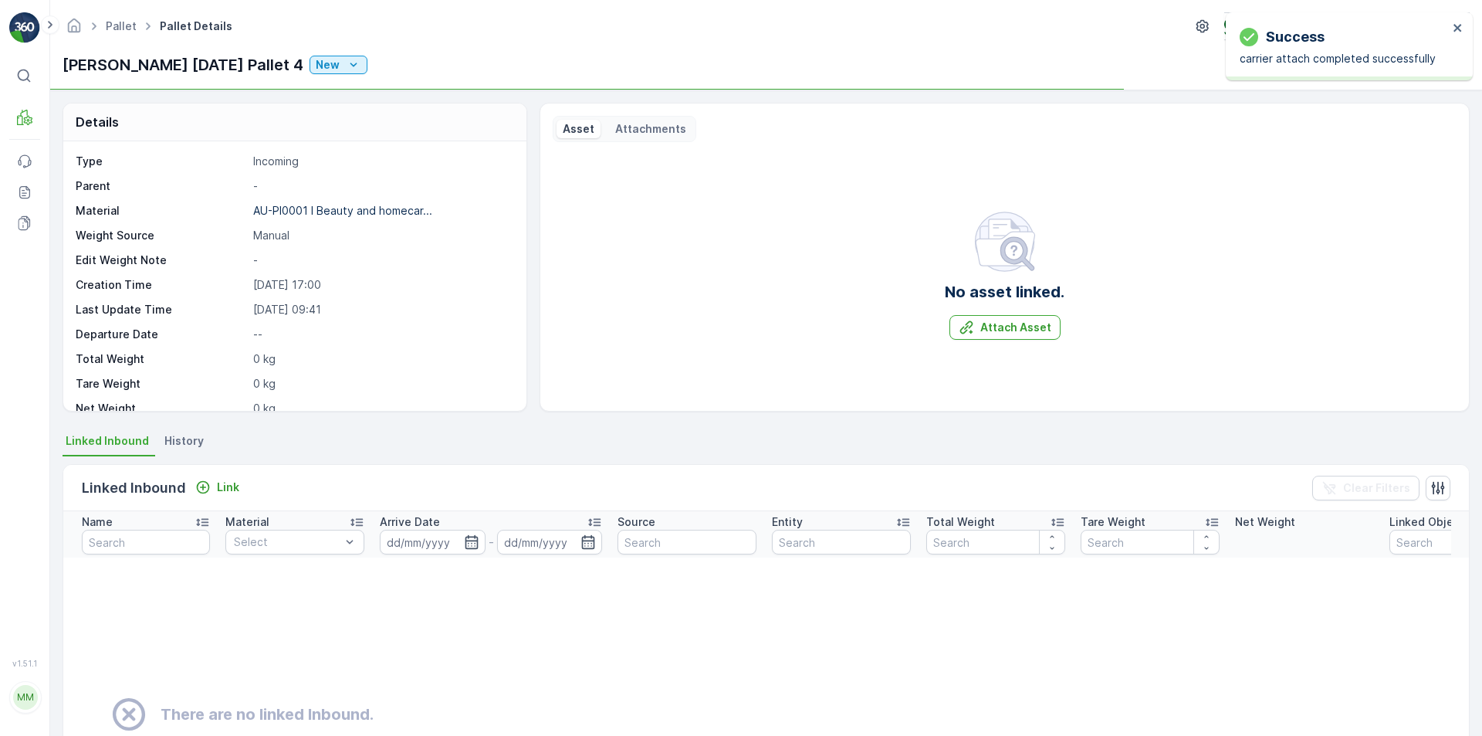
click at [1466, 29] on div "Success carrier attach completed successfully" at bounding box center [1349, 46] width 247 height 68
click at [1464, 29] on div "Success carrier attach completed successfully" at bounding box center [1349, 46] width 247 height 68
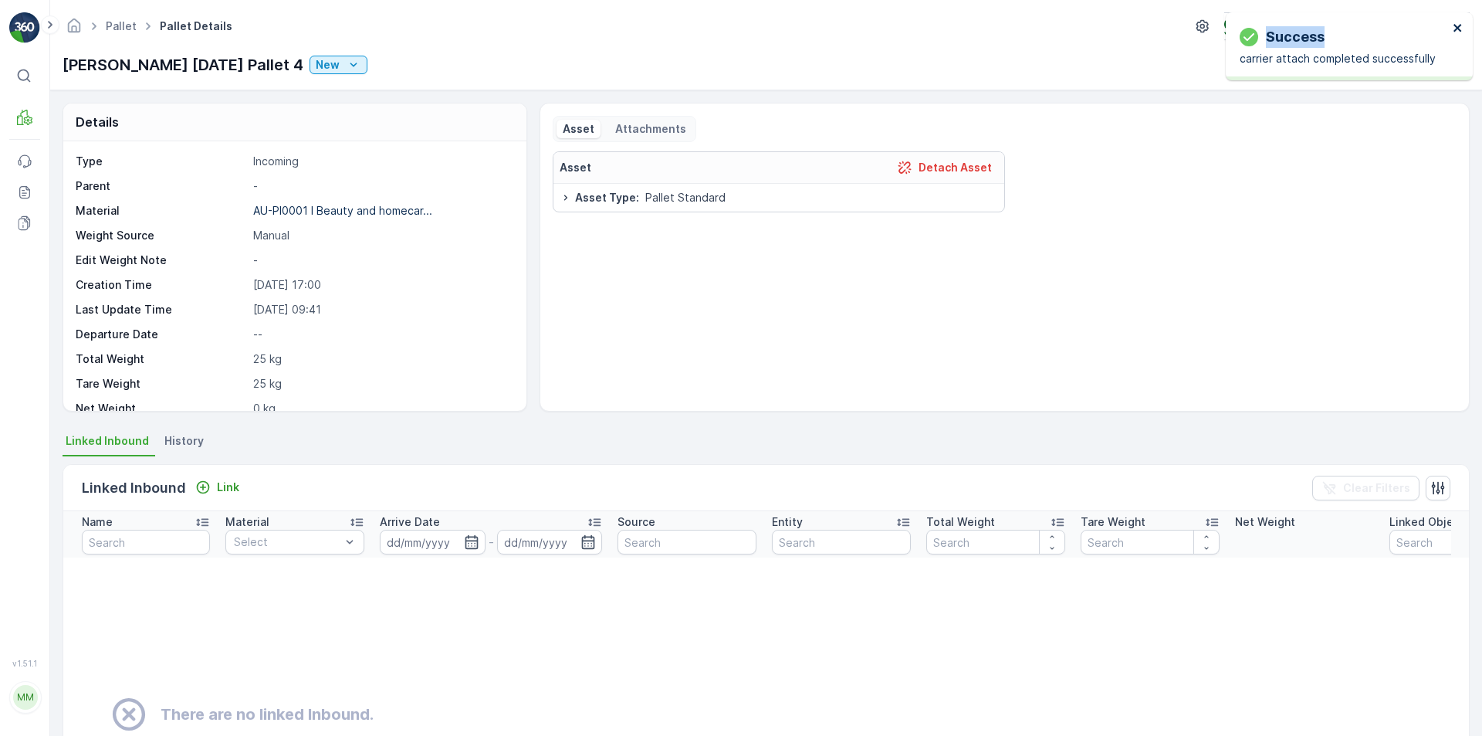
click at [1460, 29] on icon "close" at bounding box center [1458, 28] width 11 height 12
click at [1352, 59] on div "Actions" at bounding box center [1390, 64] width 160 height 25
click at [1366, 57] on icon "button" at bounding box center [1365, 64] width 15 height 15
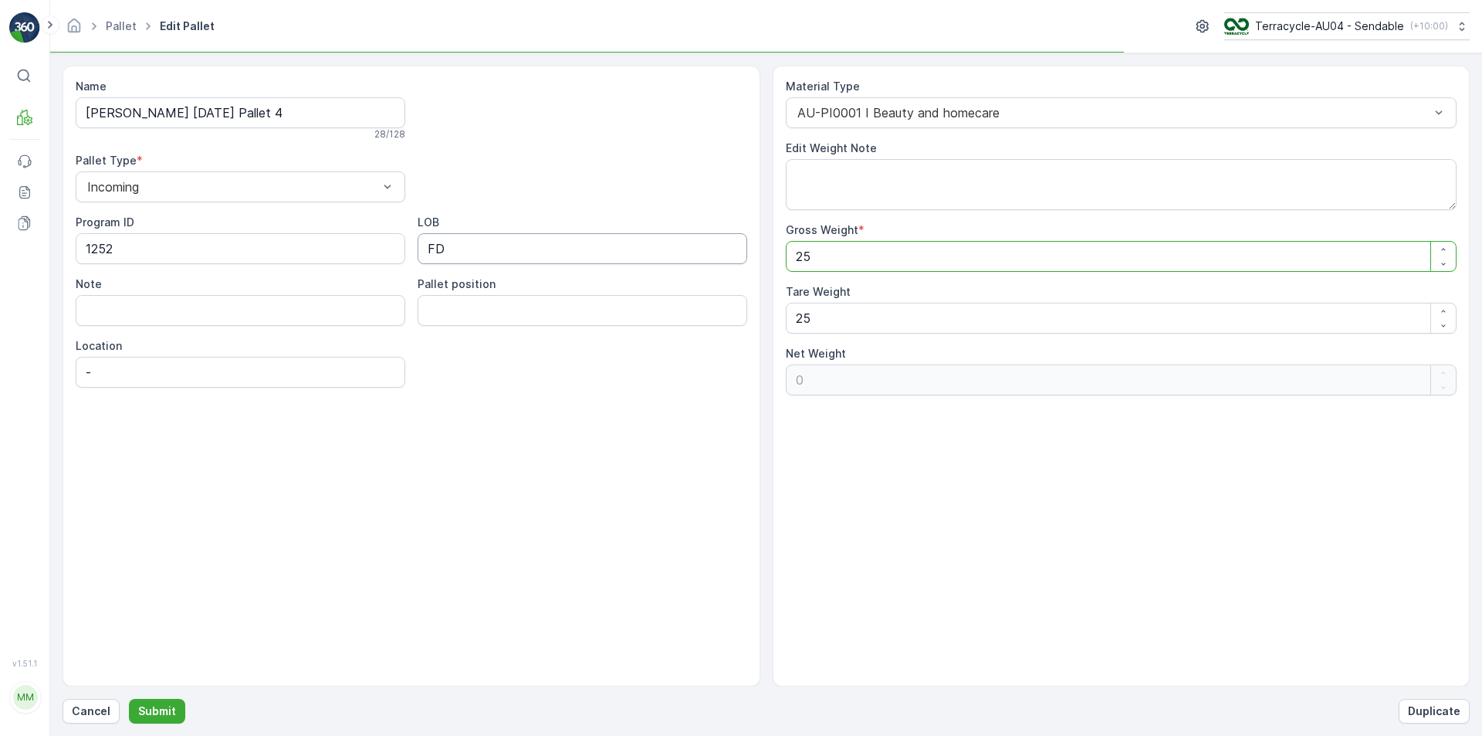
drag, startPoint x: 839, startPoint y: 250, endPoint x: 711, endPoint y: 255, distance: 128.2
click at [720, 256] on div "Name [PERSON_NAME] [DATE] Pallet 4 28 / 128 Pallet Type * Incoming Program ID 1…" at bounding box center [766, 376] width 1407 height 621
type Weight "2"
type Weight "-23"
type Weight "28"
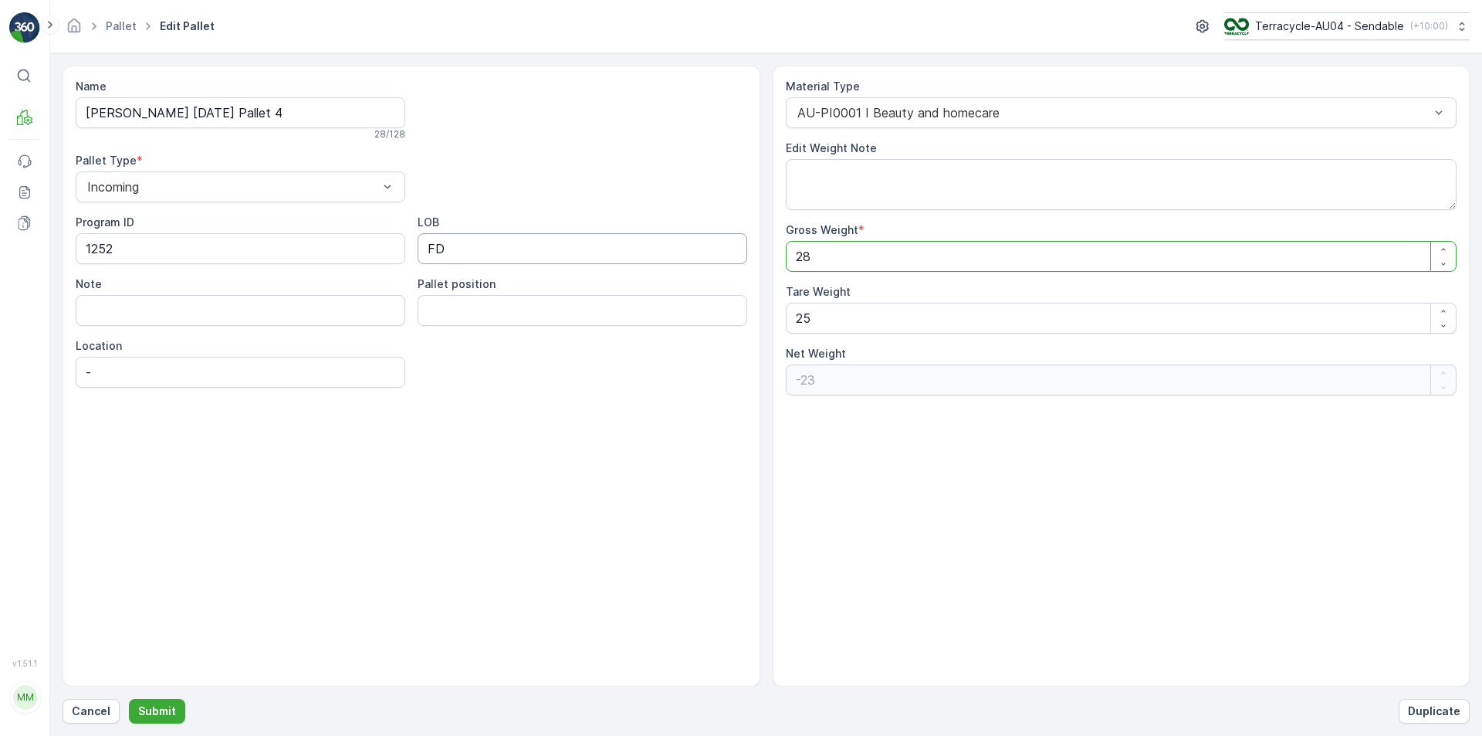
type Weight "3"
type Weight "283"
type Weight "258"
type Weight "283"
click at [177, 705] on button "Submit" at bounding box center [157, 710] width 56 height 25
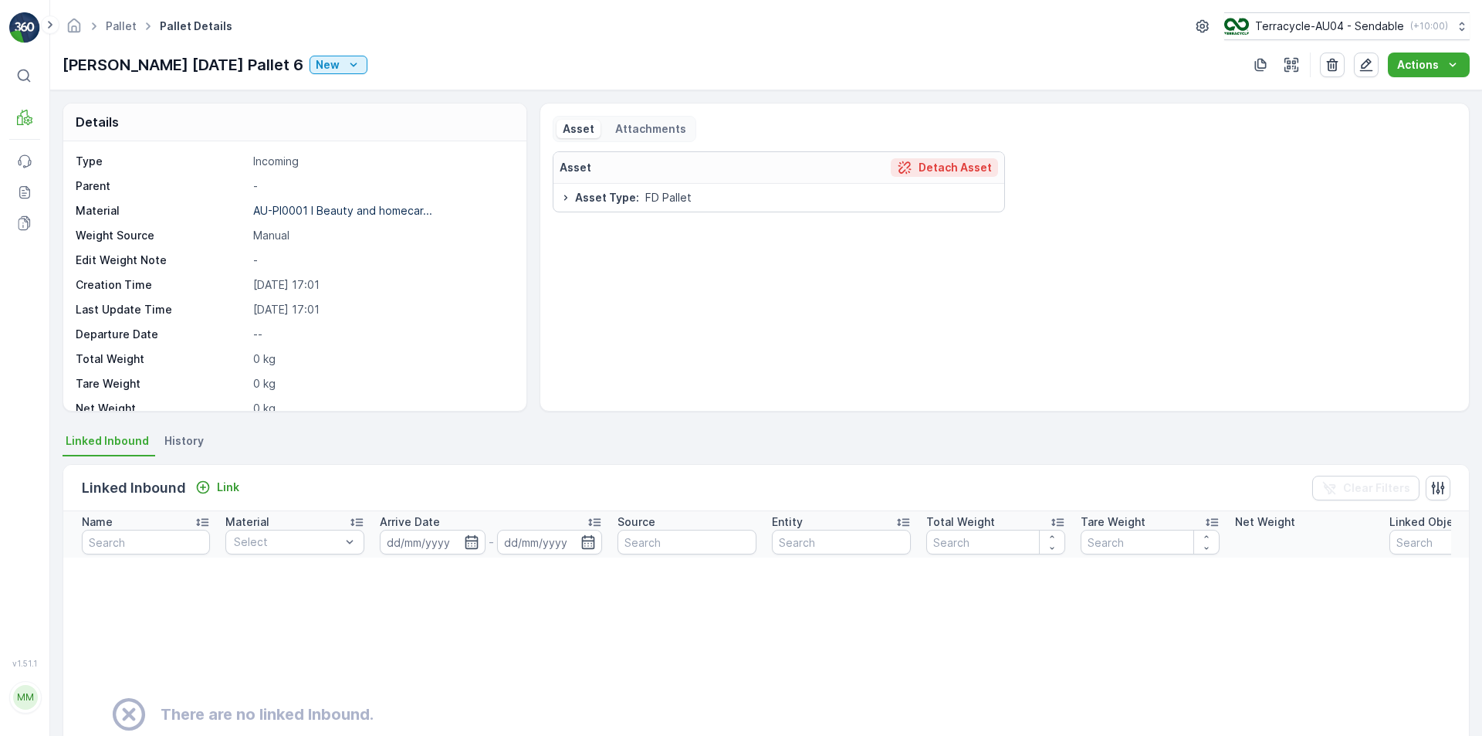
click at [922, 173] on p "Detach Asset" at bounding box center [954, 167] width 73 height 15
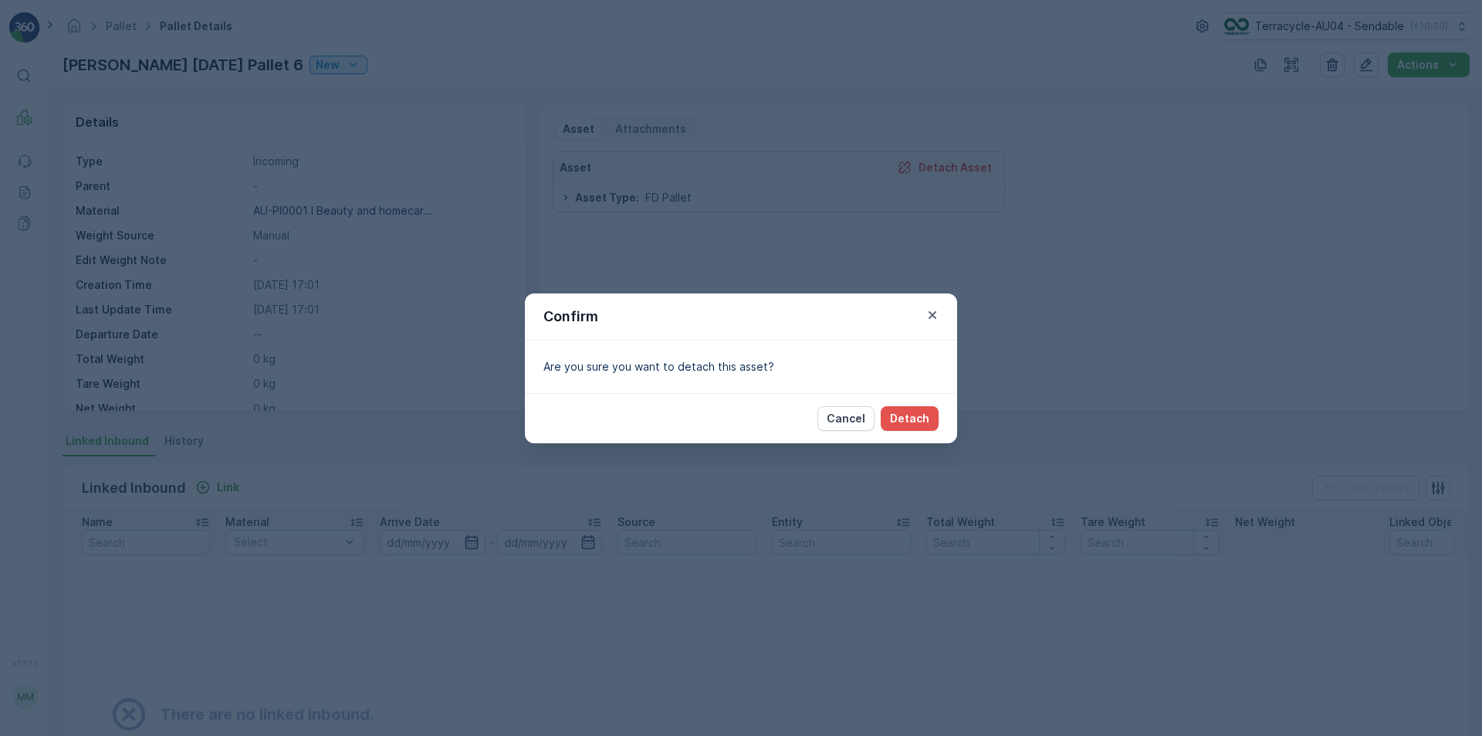
click at [911, 435] on div "Cancel Detach" at bounding box center [741, 418] width 432 height 50
click at [913, 431] on div "Cancel Detach" at bounding box center [741, 418] width 432 height 50
click at [916, 419] on p "Detach" at bounding box center [909, 418] width 39 height 15
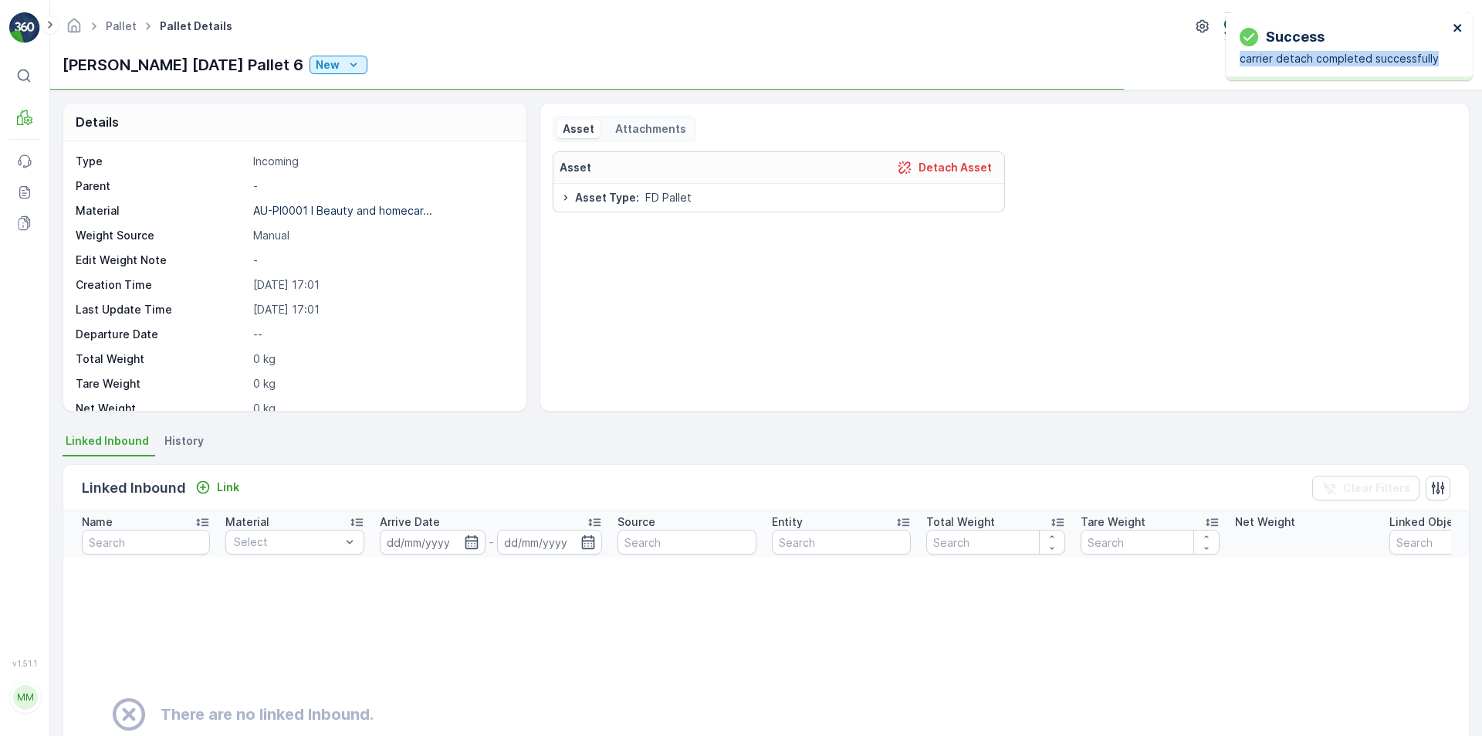
click at [1454, 27] on div "Success carrier detach completed successfully" at bounding box center [1349, 46] width 247 height 68
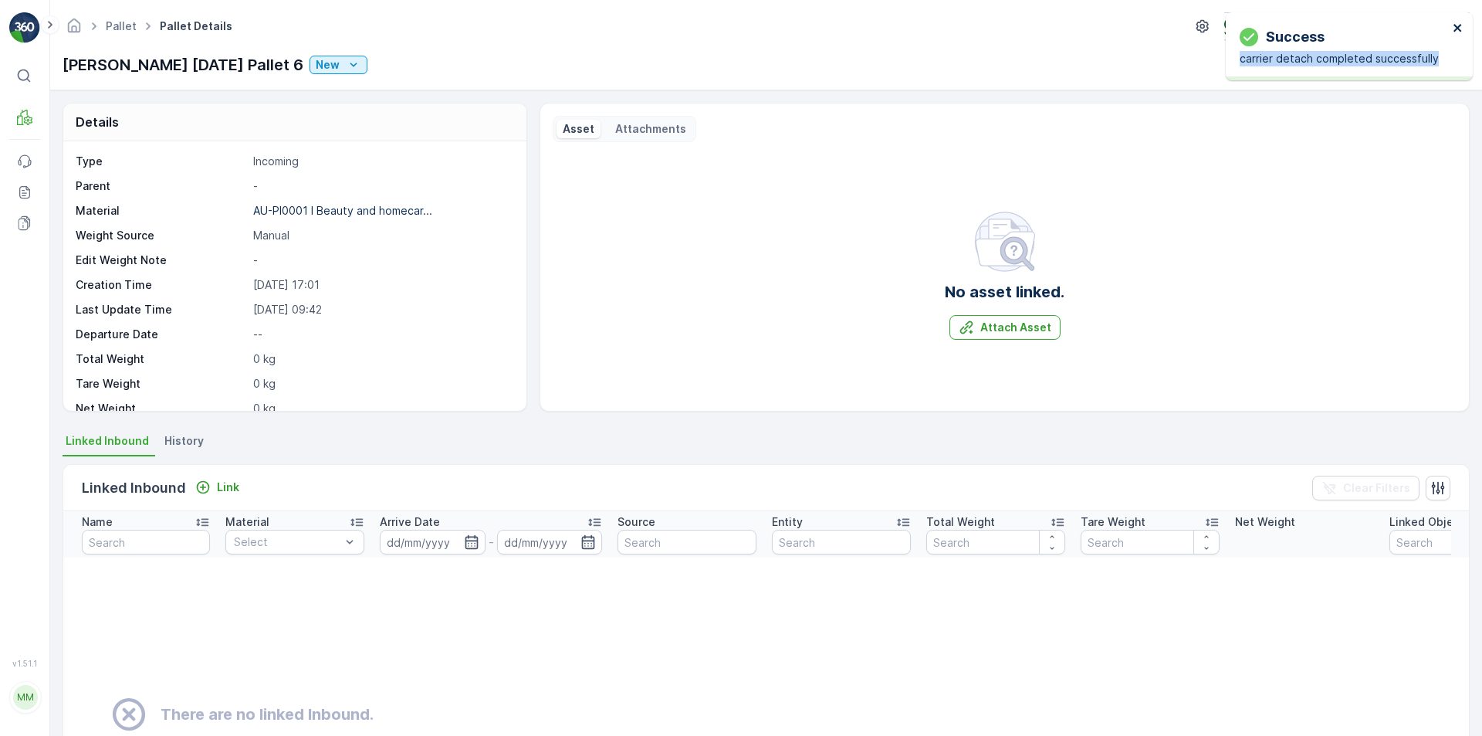
click at [1454, 27] on icon "close" at bounding box center [1458, 28] width 11 height 12
click at [1364, 75] on button "button" at bounding box center [1366, 64] width 25 height 25
click at [1002, 340] on div "No asset linked. Attach Asset" at bounding box center [1005, 274] width 904 height 247
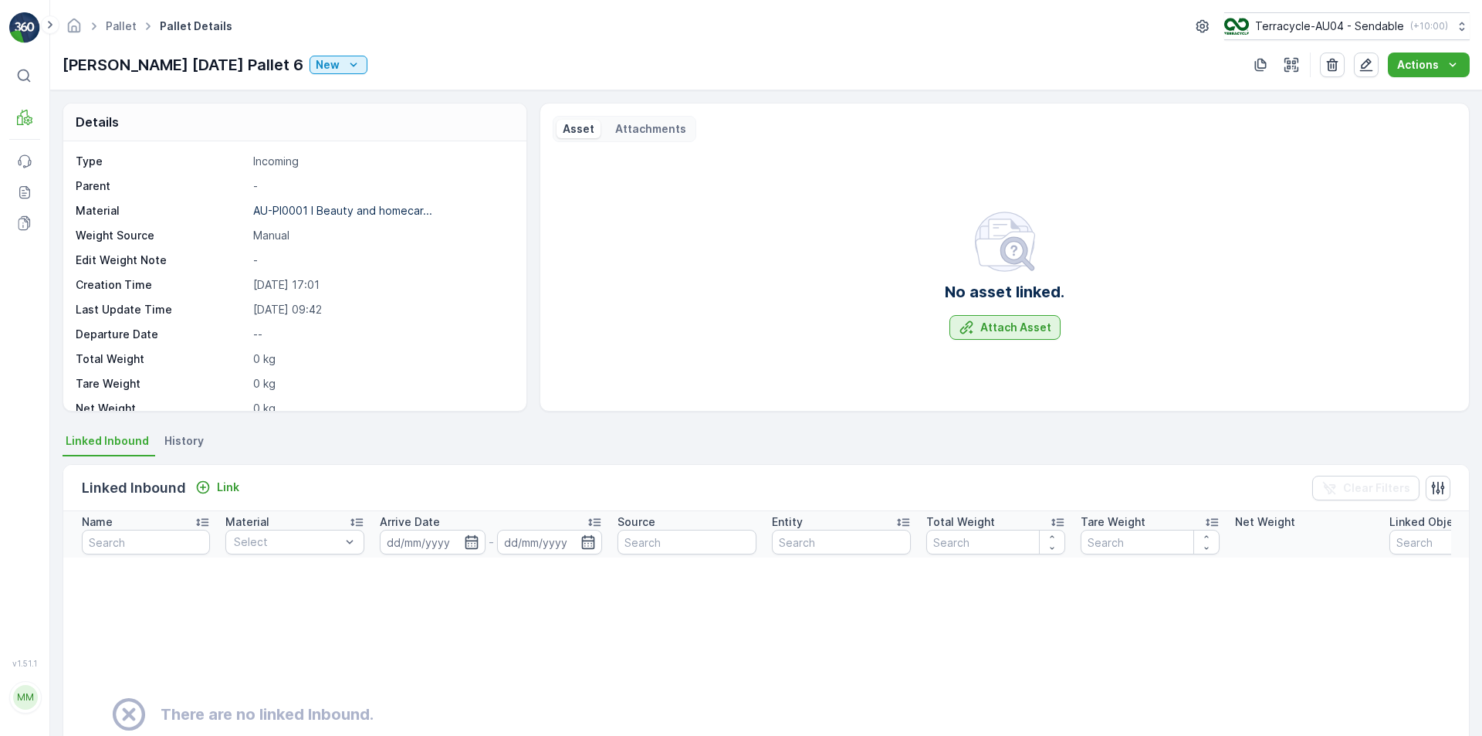
click at [1001, 332] on p "Attach Asset" at bounding box center [1015, 327] width 71 height 15
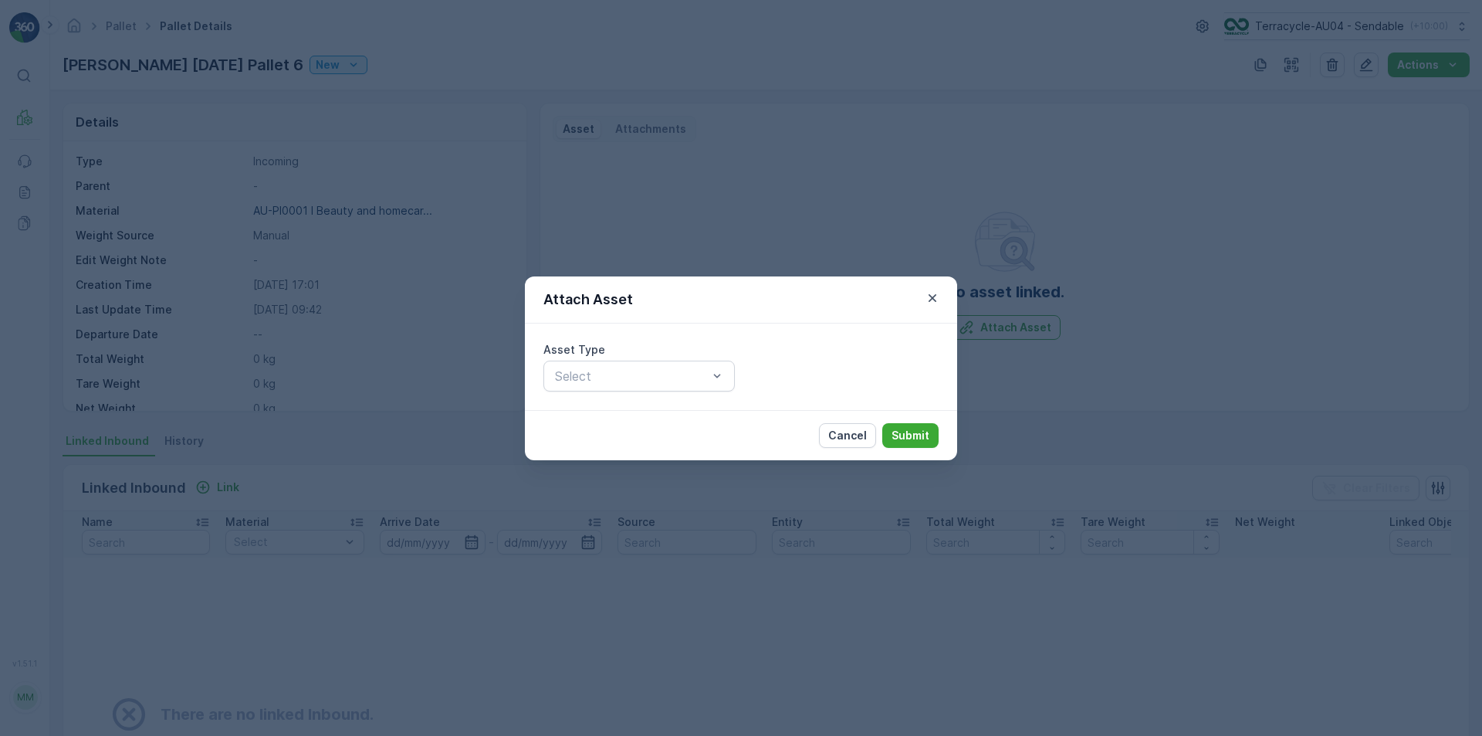
click at [543, 382] on div "Asset Type Select" at bounding box center [741, 366] width 432 height 86
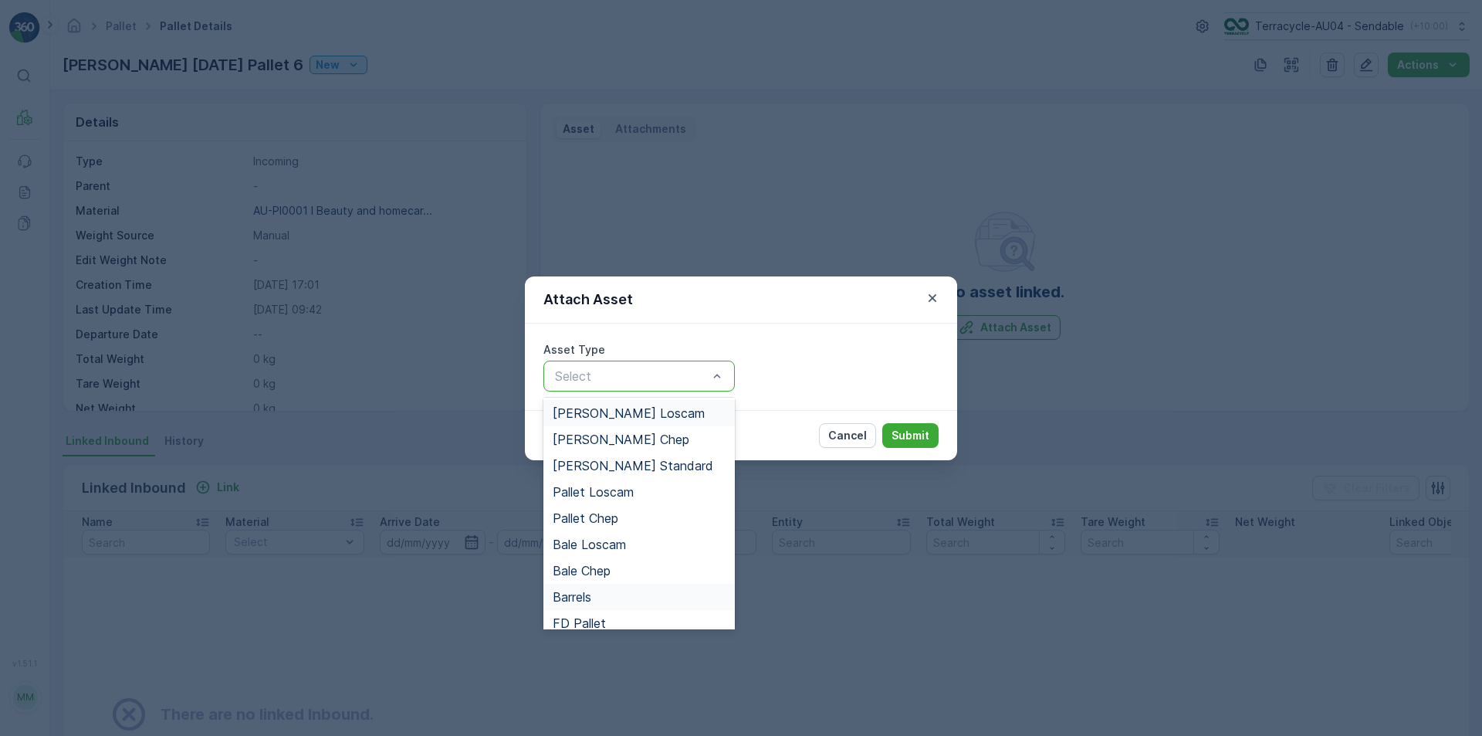
scroll to position [142, 0]
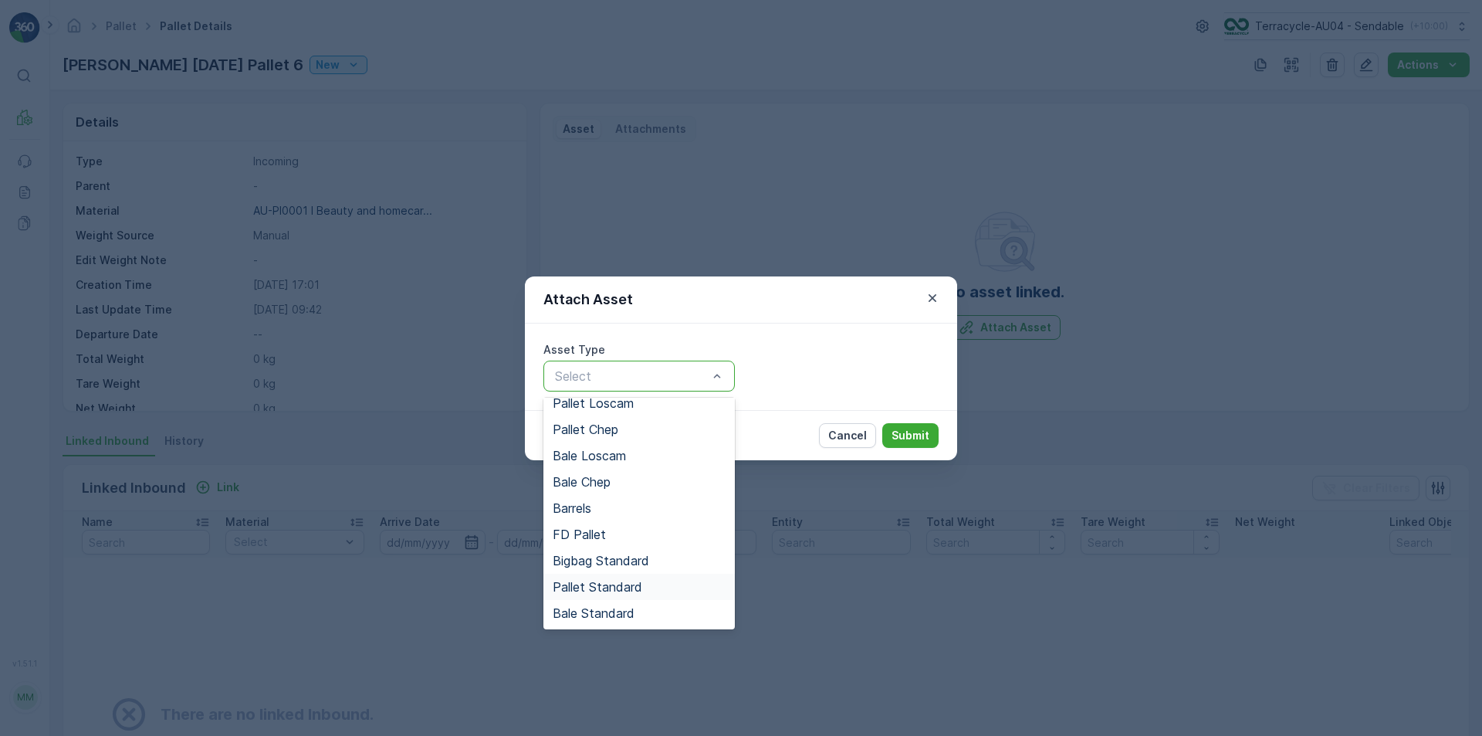
click at [646, 580] on div "Pallet Standard" at bounding box center [639, 587] width 173 height 14
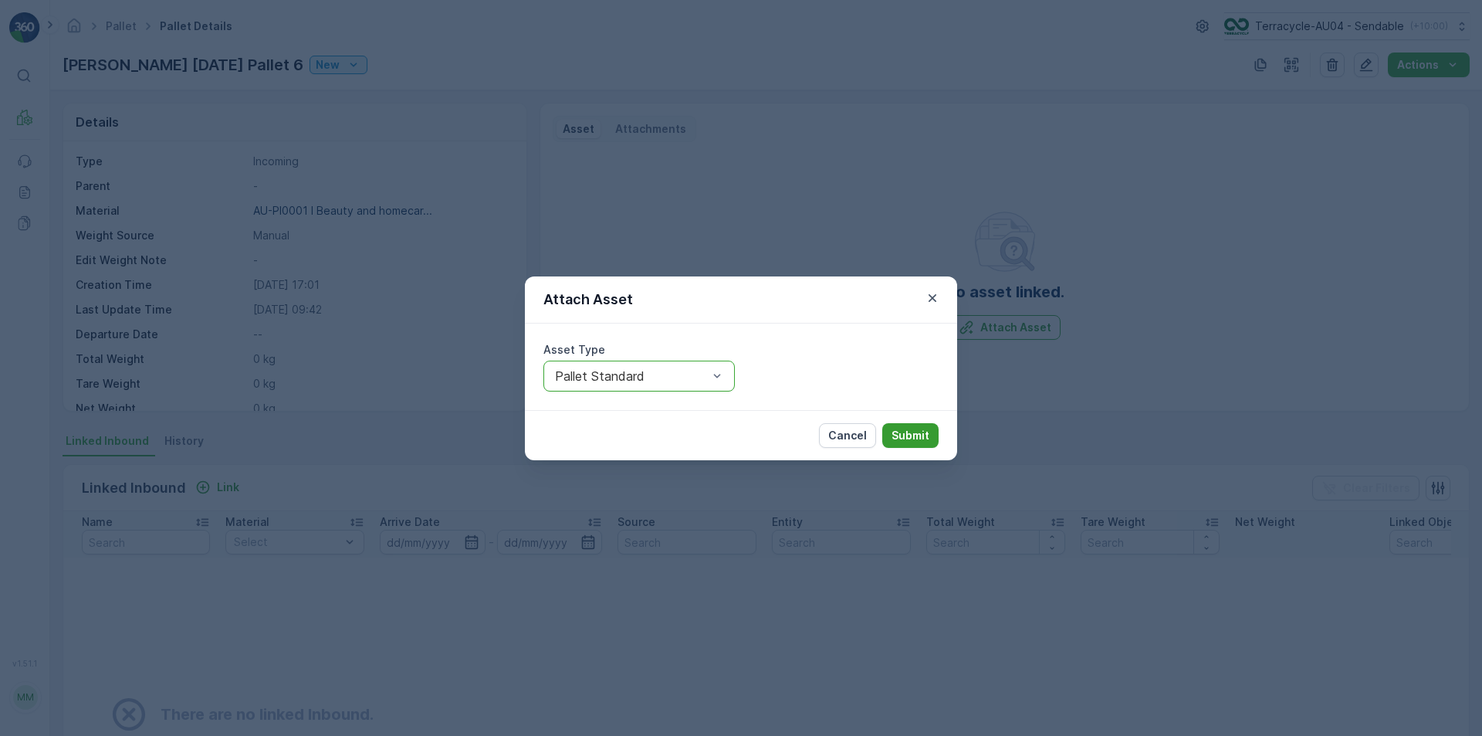
click at [930, 431] on button "Submit" at bounding box center [910, 435] width 56 height 25
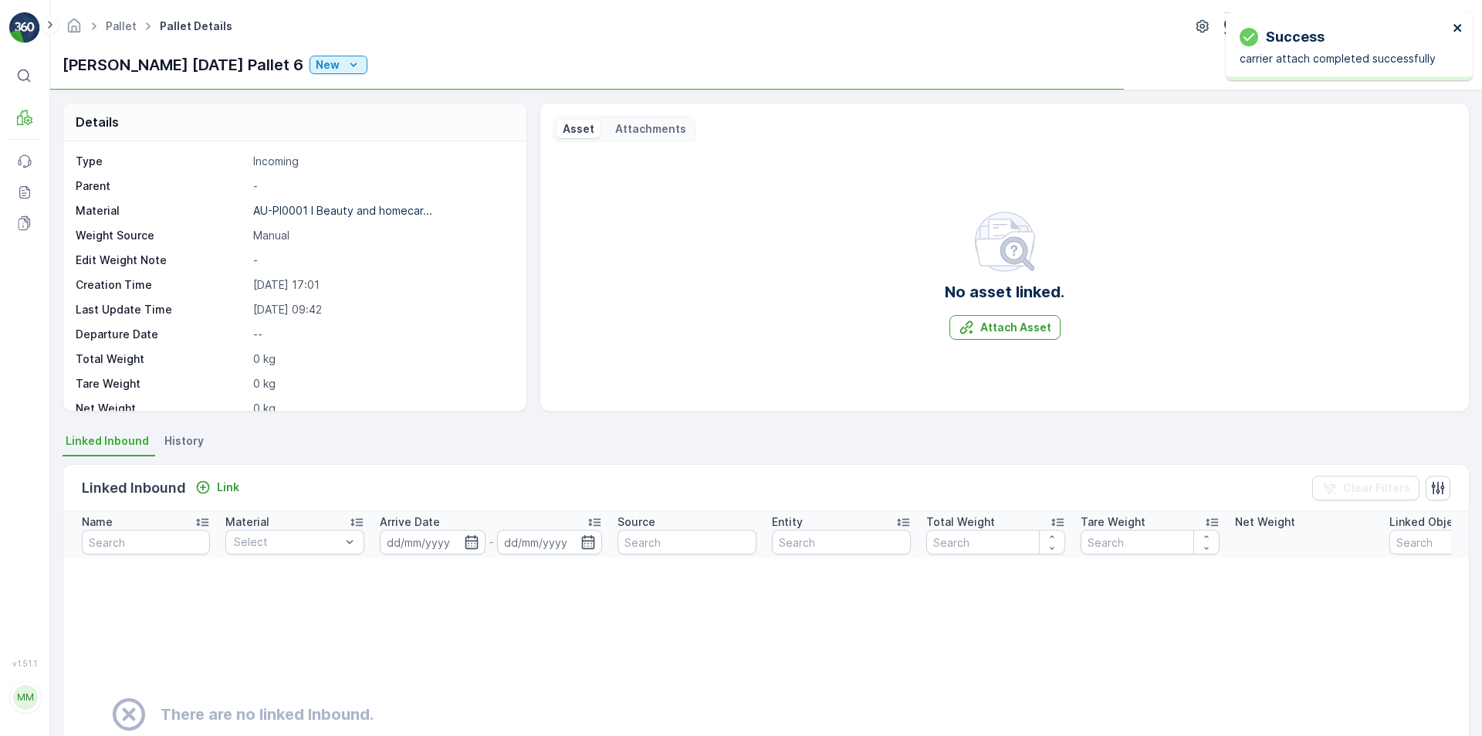
click at [1459, 25] on icon "close" at bounding box center [1457, 28] width 8 height 8
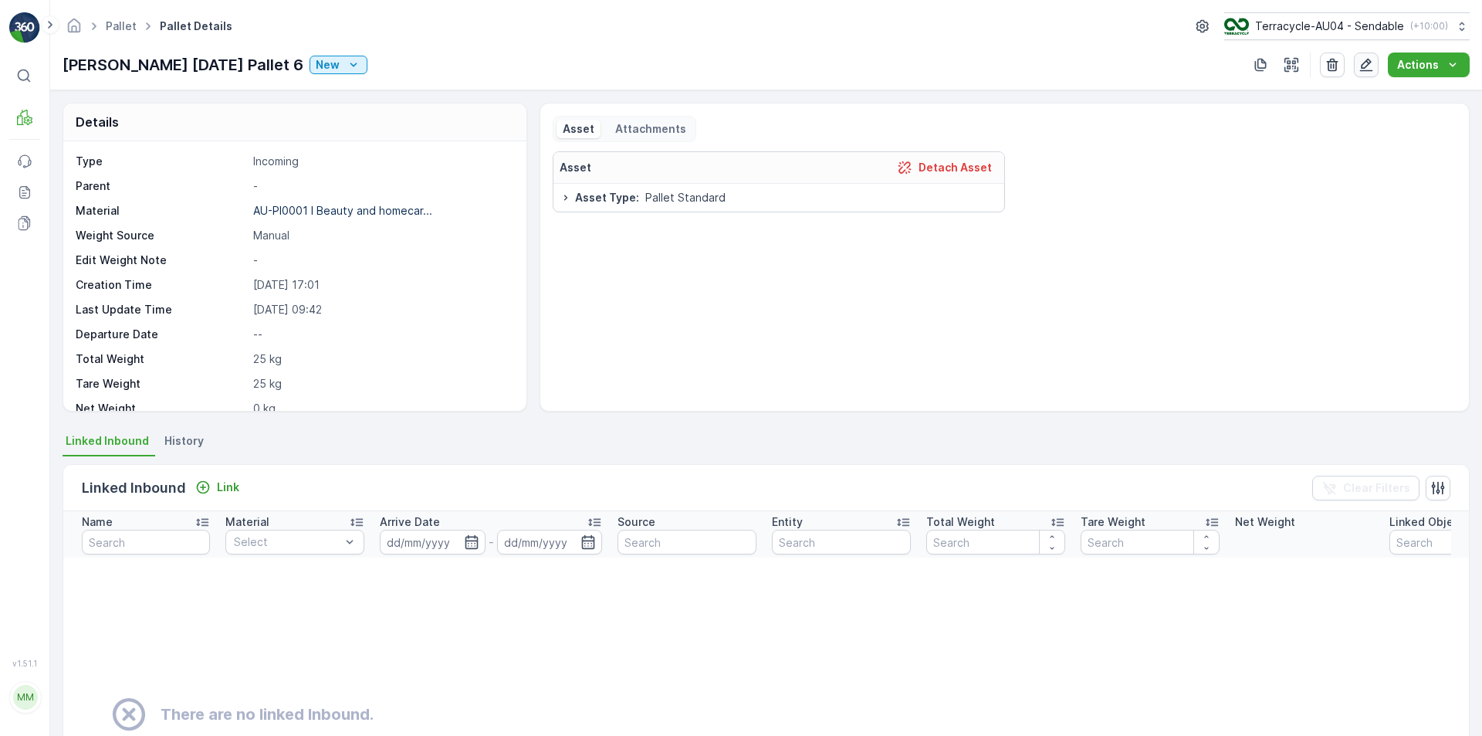
click at [1369, 66] on icon "button" at bounding box center [1366, 65] width 13 height 13
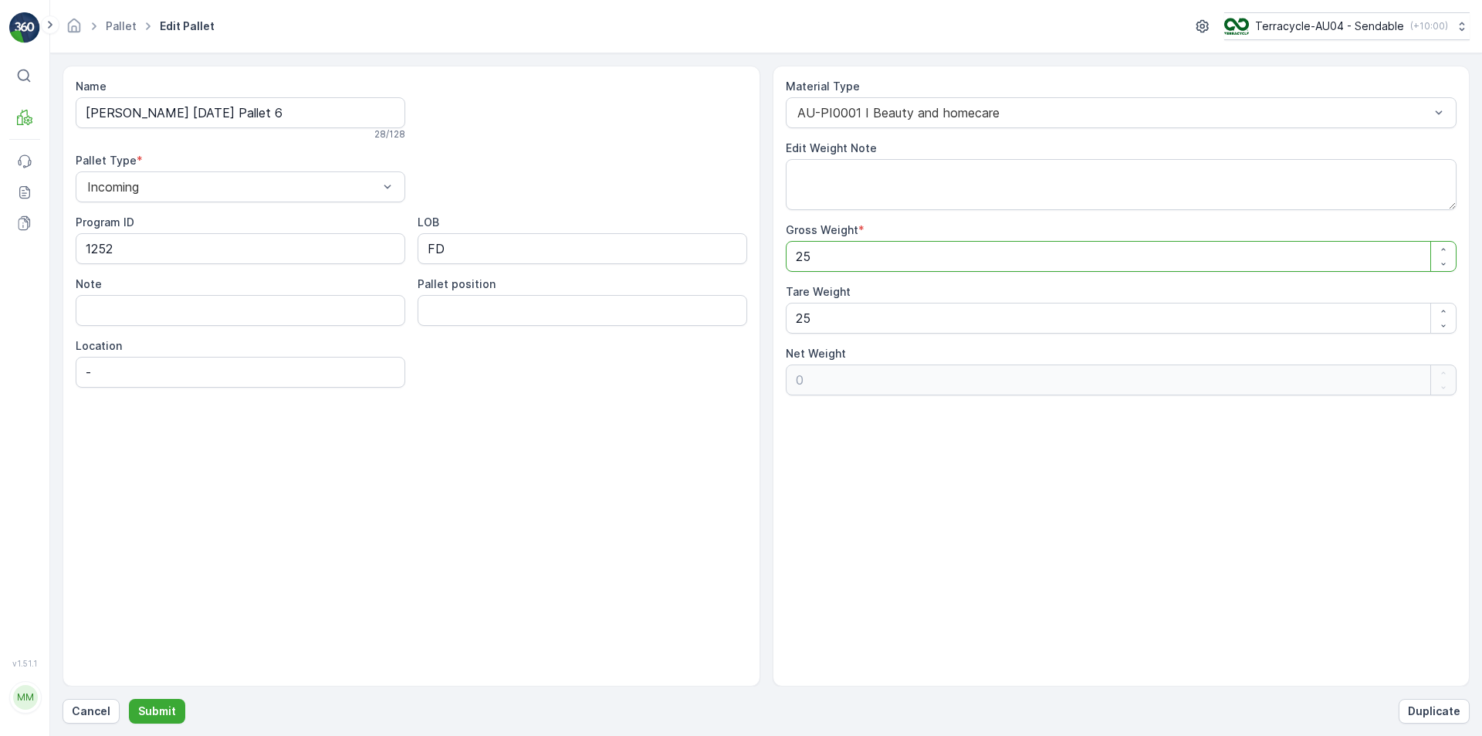
drag, startPoint x: 877, startPoint y: 252, endPoint x: 550, endPoint y: 251, distance: 327.2
click at [550, 251] on div "Name FD Mecca 01/10/2025 Pallet 6 28 / 128 Pallet Type * Incoming Program ID 12…" at bounding box center [766, 376] width 1407 height 621
type Weight "2"
type Weight "-23"
type Weight "23"
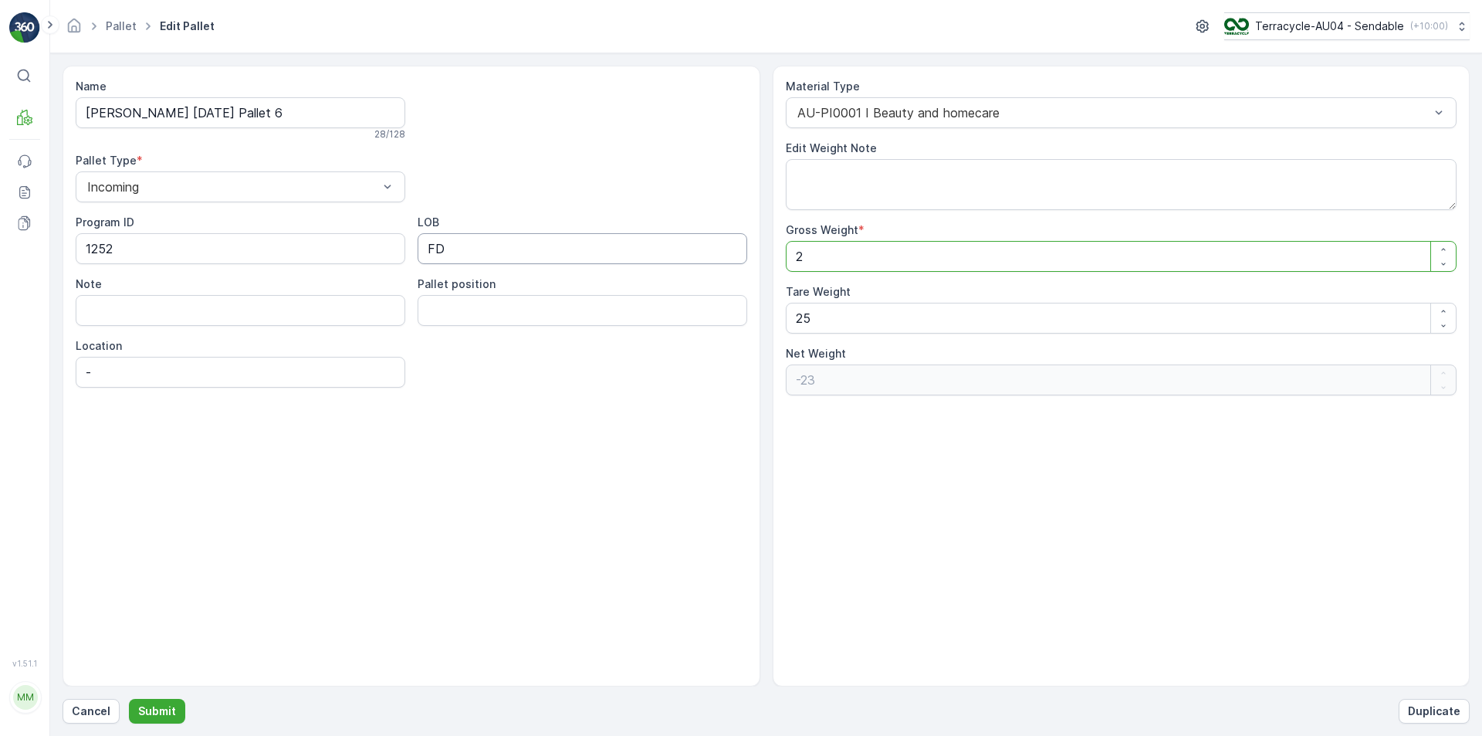
type Weight "-2"
type Weight "234"
type Weight "209"
type Weight "234"
click at [165, 719] on button "Submit" at bounding box center [157, 710] width 56 height 25
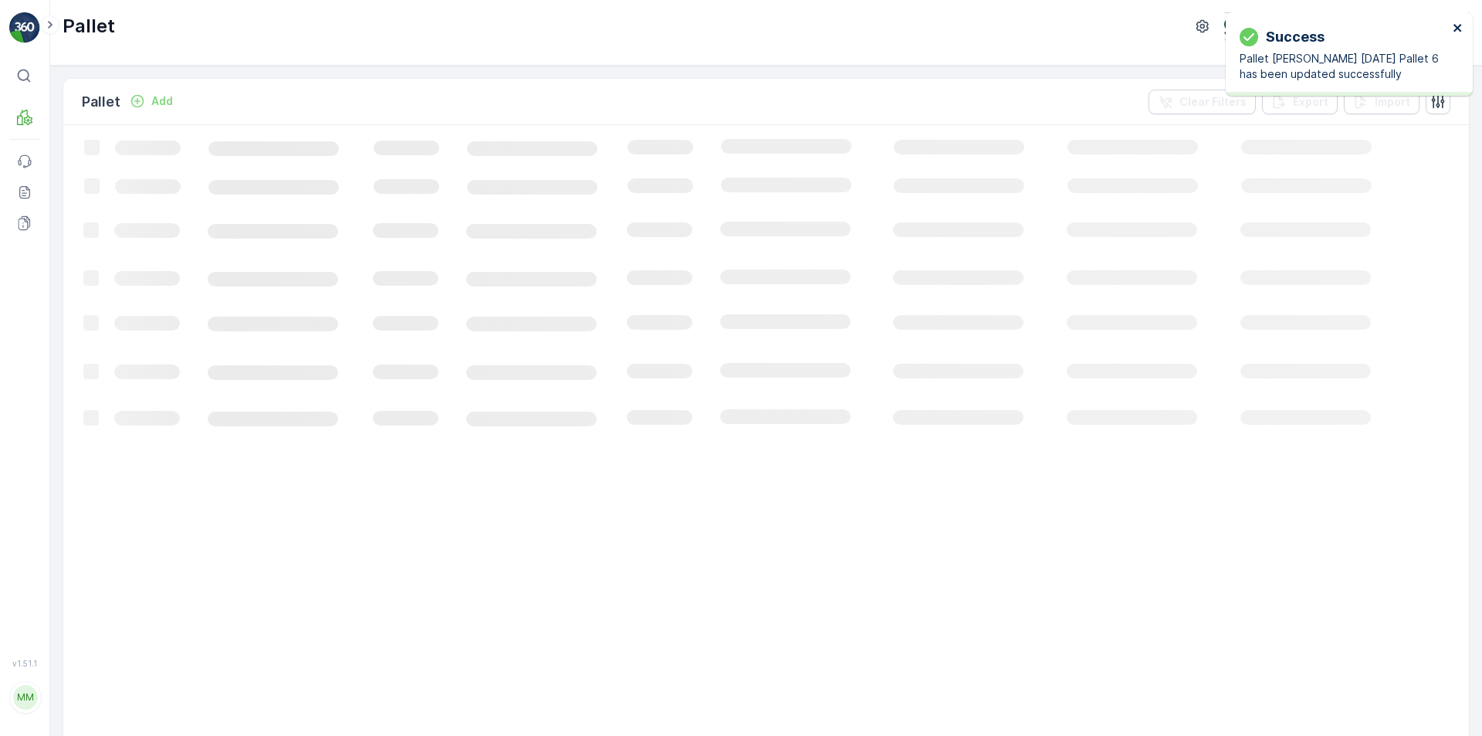
click at [1456, 32] on icon "close" at bounding box center [1458, 28] width 11 height 12
